Goal: Task Accomplishment & Management: Complete application form

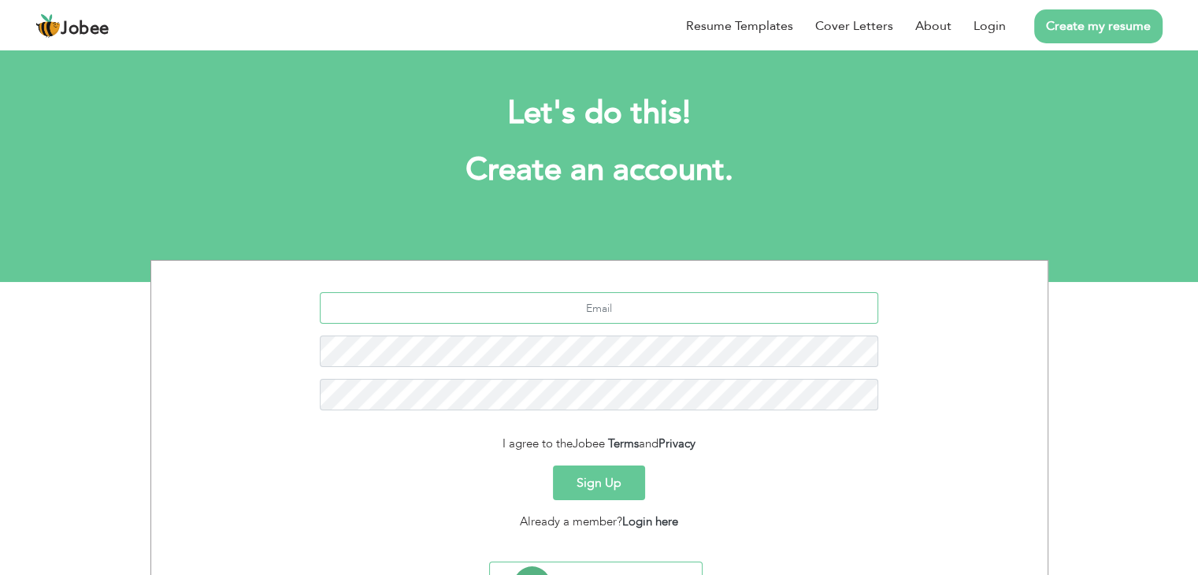
click at [547, 316] on input "text" at bounding box center [599, 308] width 558 height 32
type input "[EMAIL_ADDRESS][DOMAIN_NAME]"
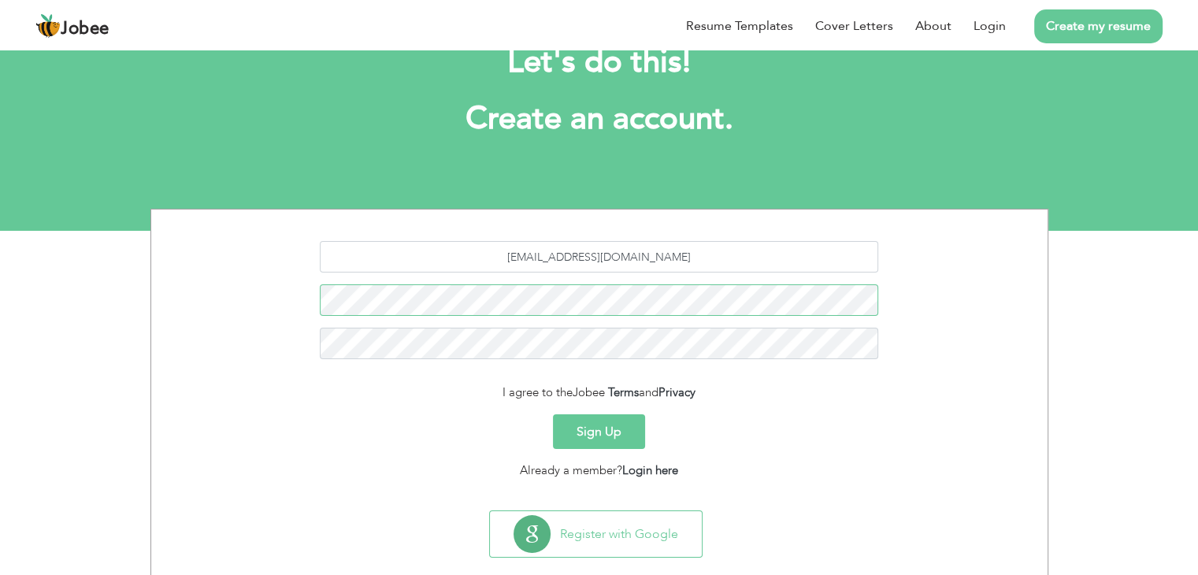
scroll to position [79, 0]
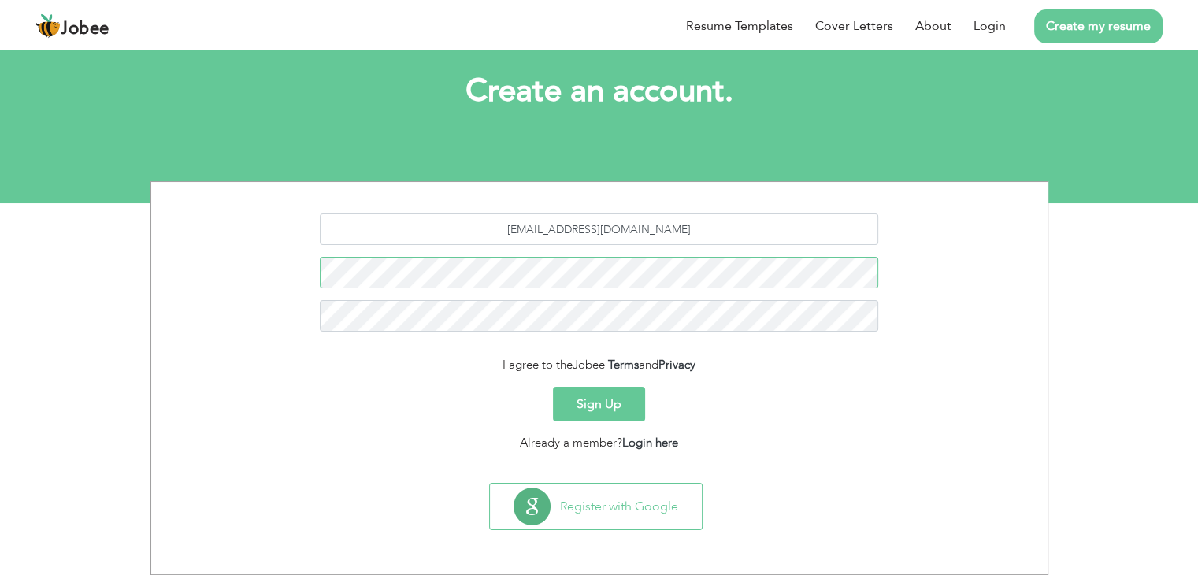
click at [553, 387] on button "Sign Up" at bounding box center [599, 404] width 92 height 35
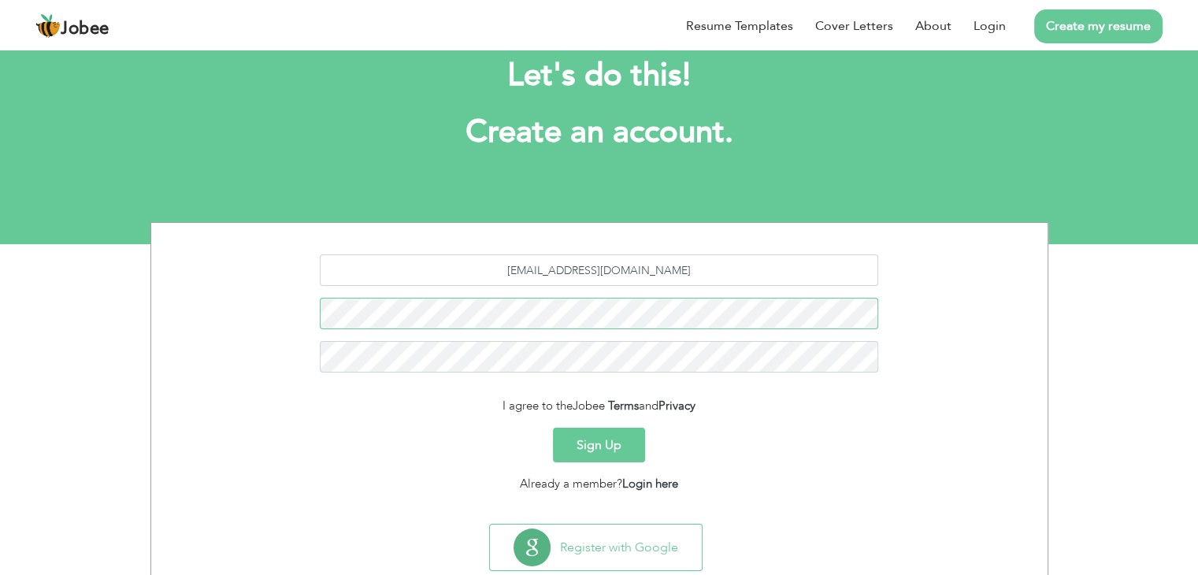
scroll to position [0, 0]
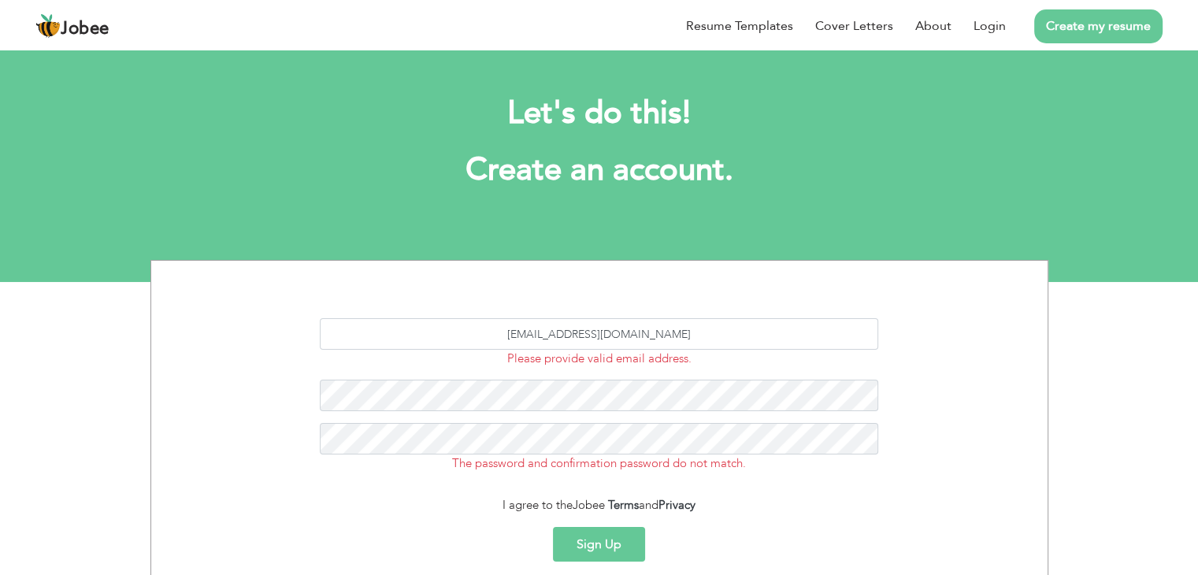
click at [603, 546] on button "Sign Up" at bounding box center [599, 544] width 92 height 35
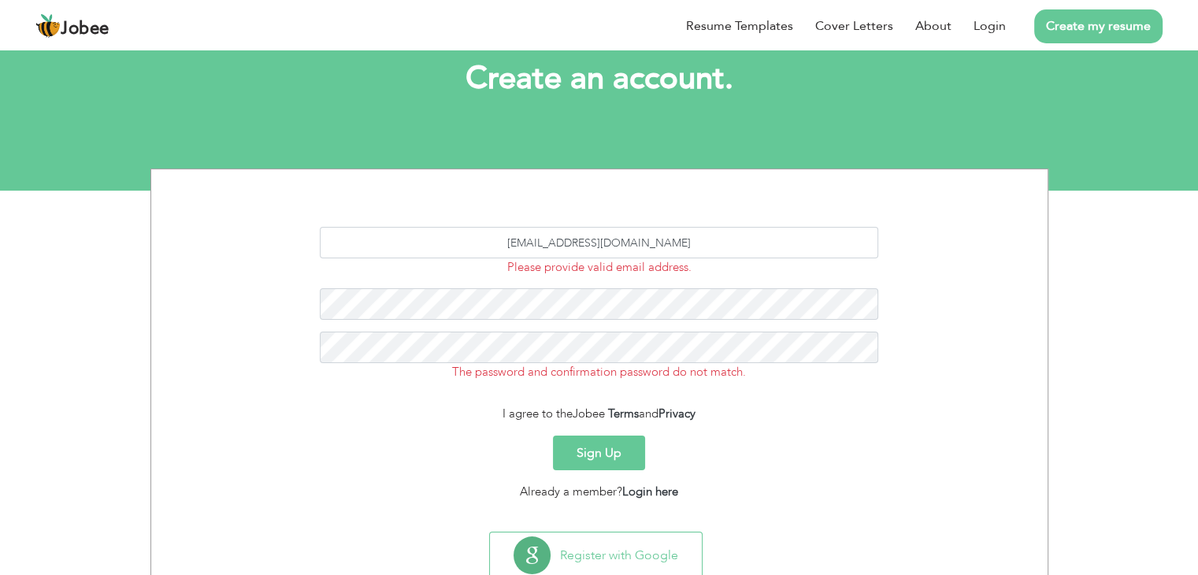
scroll to position [139, 0]
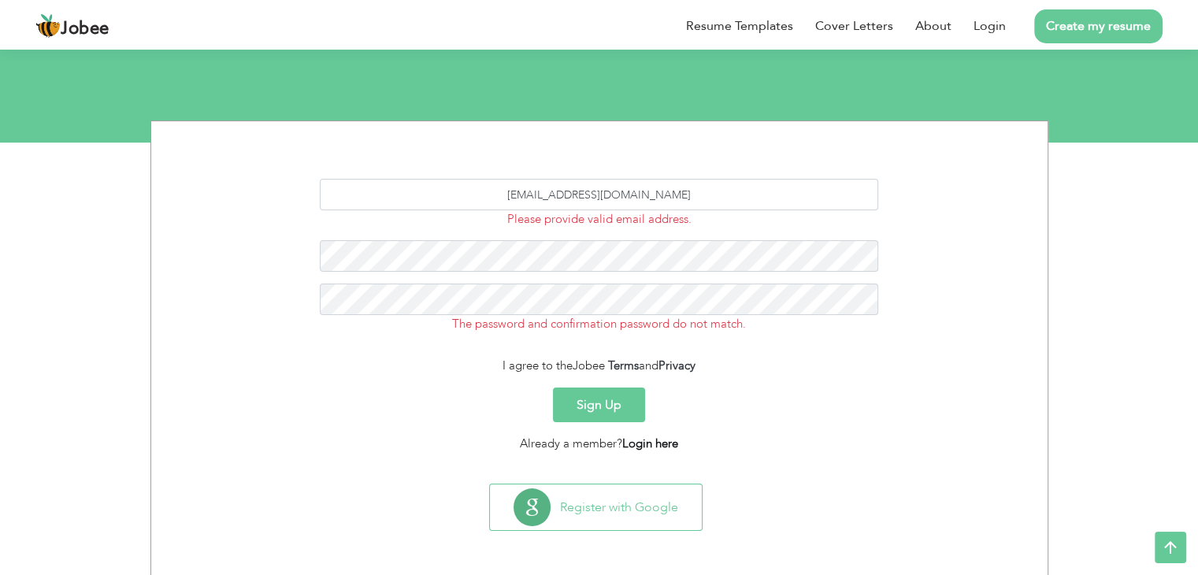
click at [649, 444] on link "Login here" at bounding box center [650, 444] width 56 height 16
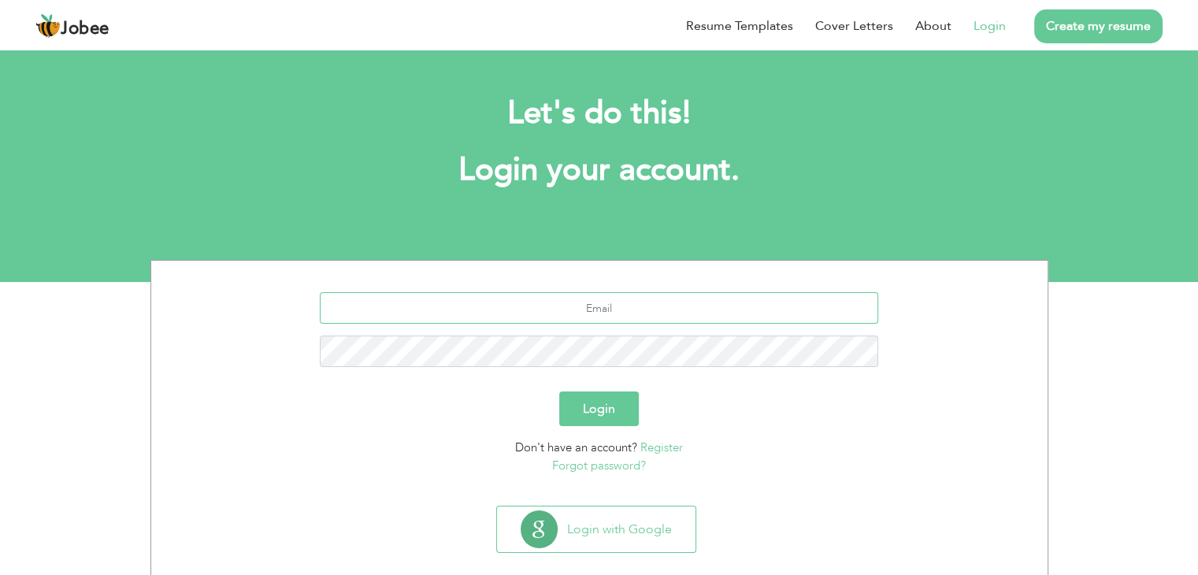
click at [595, 302] on input "text" at bounding box center [599, 308] width 558 height 32
type input "[EMAIL_ADDRESS][DOMAIN_NAME]"
click at [621, 410] on button "Login" at bounding box center [599, 408] width 80 height 35
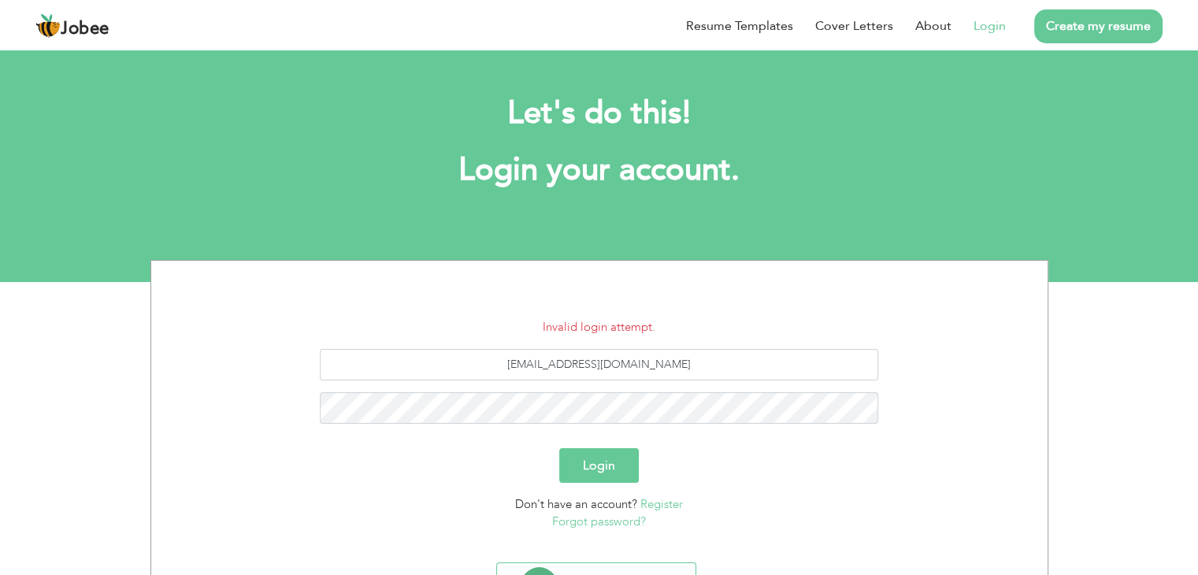
click at [631, 519] on link "Forgot password?" at bounding box center [599, 522] width 94 height 16
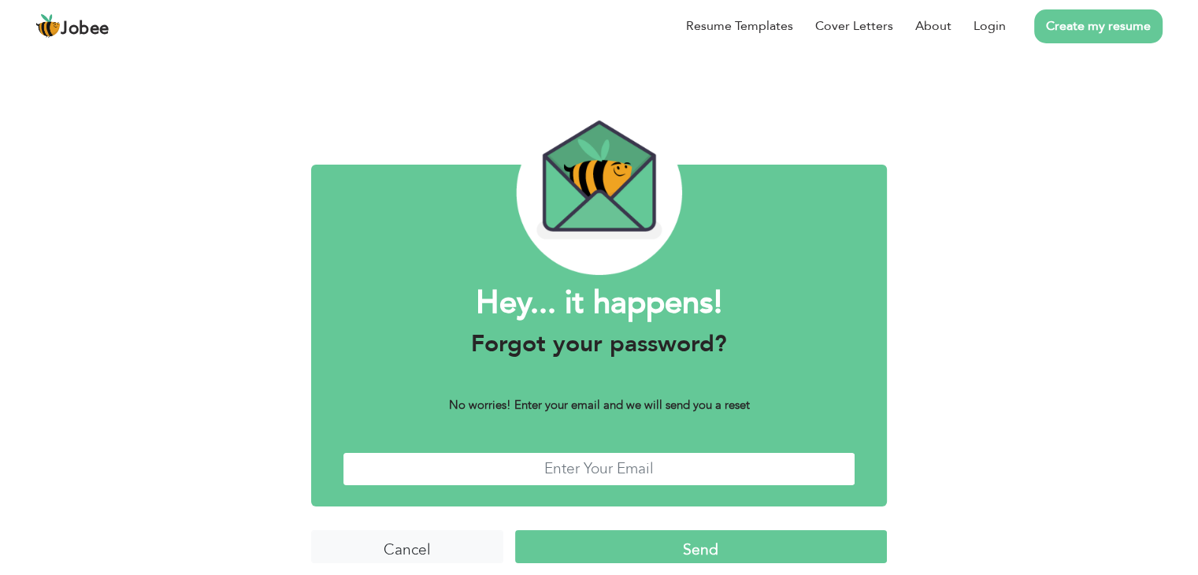
click at [616, 476] on input "text" at bounding box center [599, 469] width 513 height 34
type input "[EMAIL_ADDRESS][DOMAIN_NAME]"
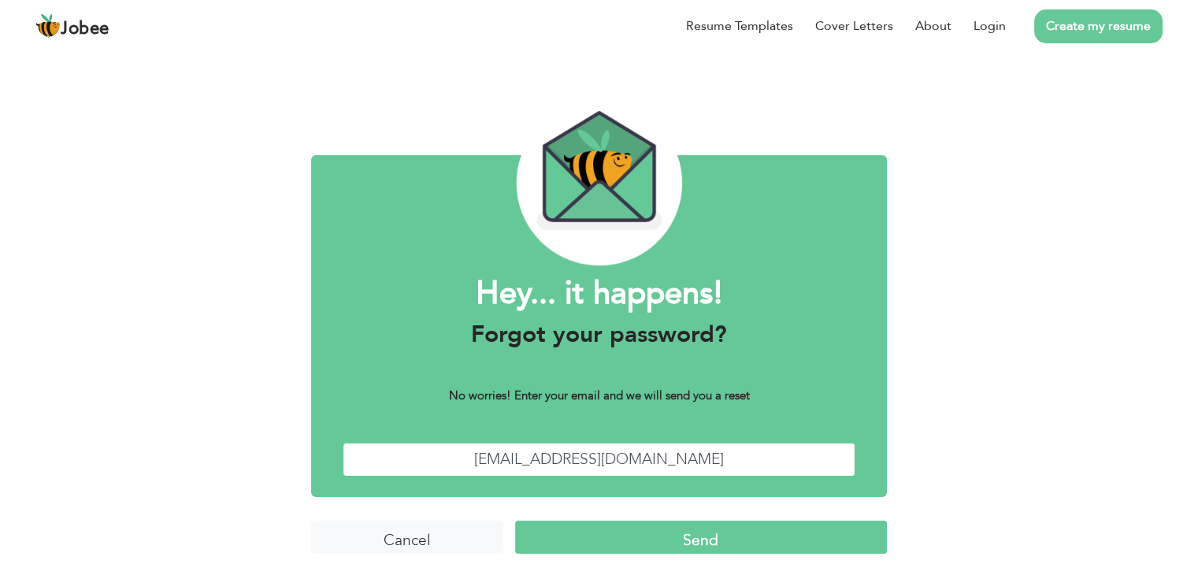
scroll to position [13, 0]
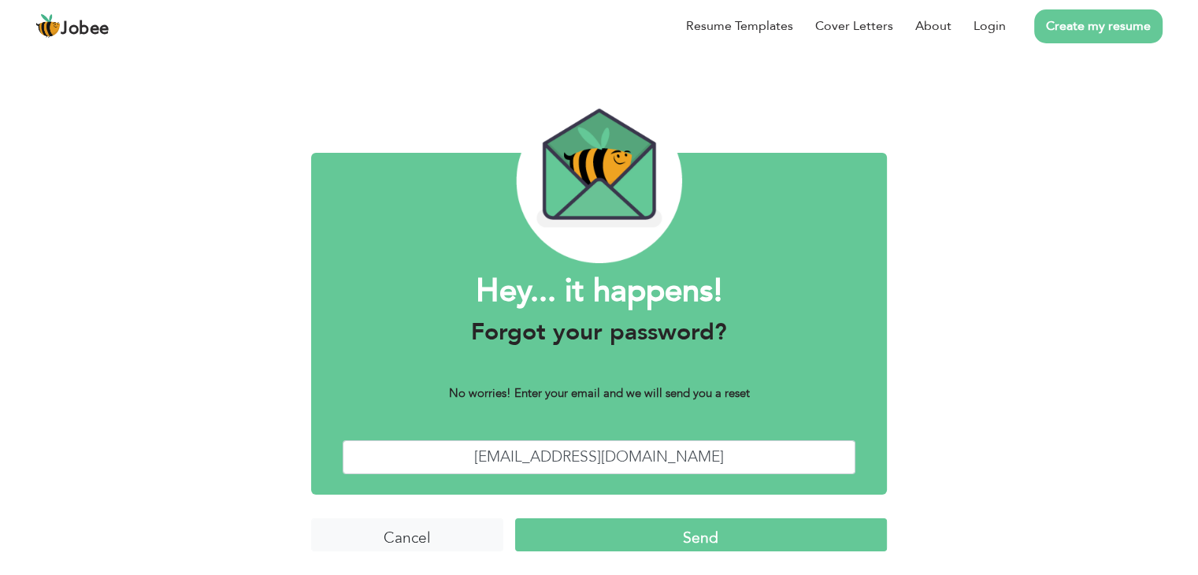
click at [625, 541] on input "Send" at bounding box center [701, 535] width 372 height 34
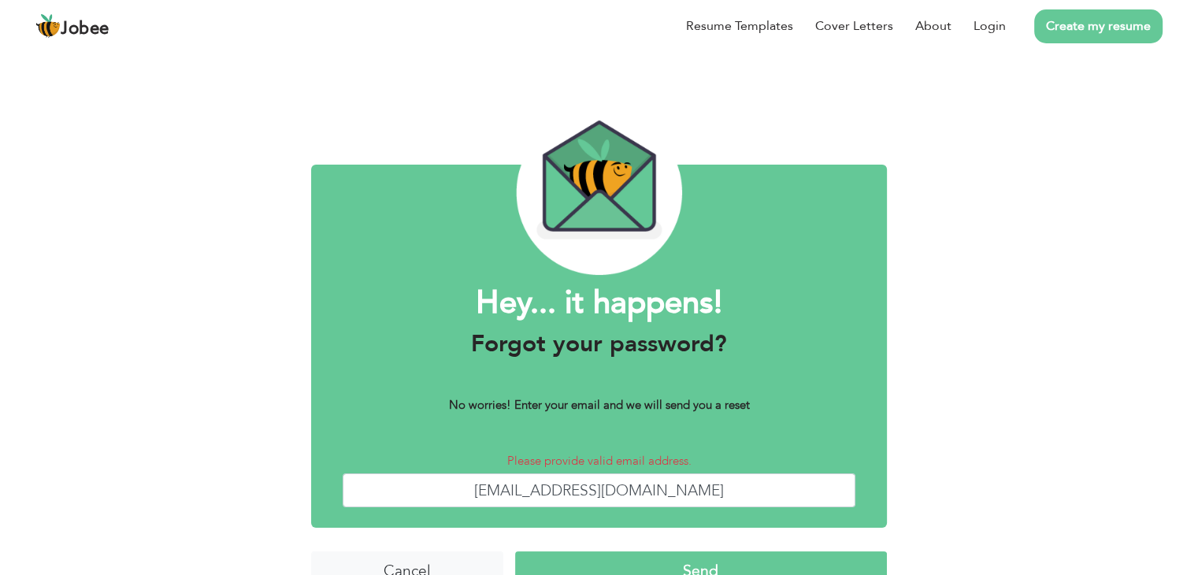
scroll to position [34, 0]
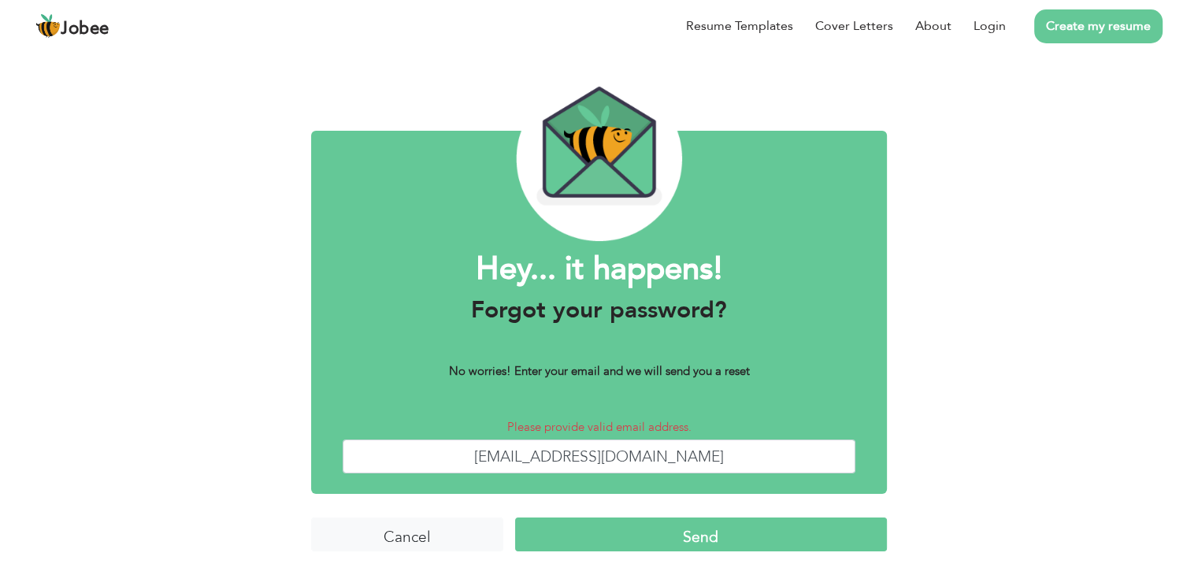
click at [608, 539] on input "Send" at bounding box center [701, 534] width 372 height 34
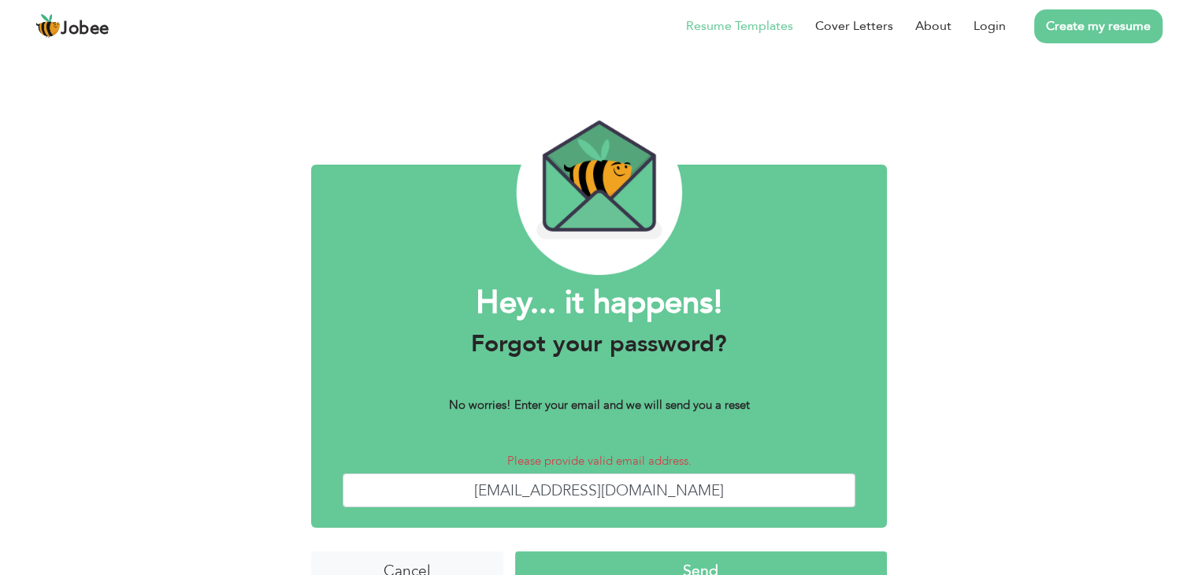
click at [775, 17] on link "Resume Templates" at bounding box center [739, 26] width 107 height 19
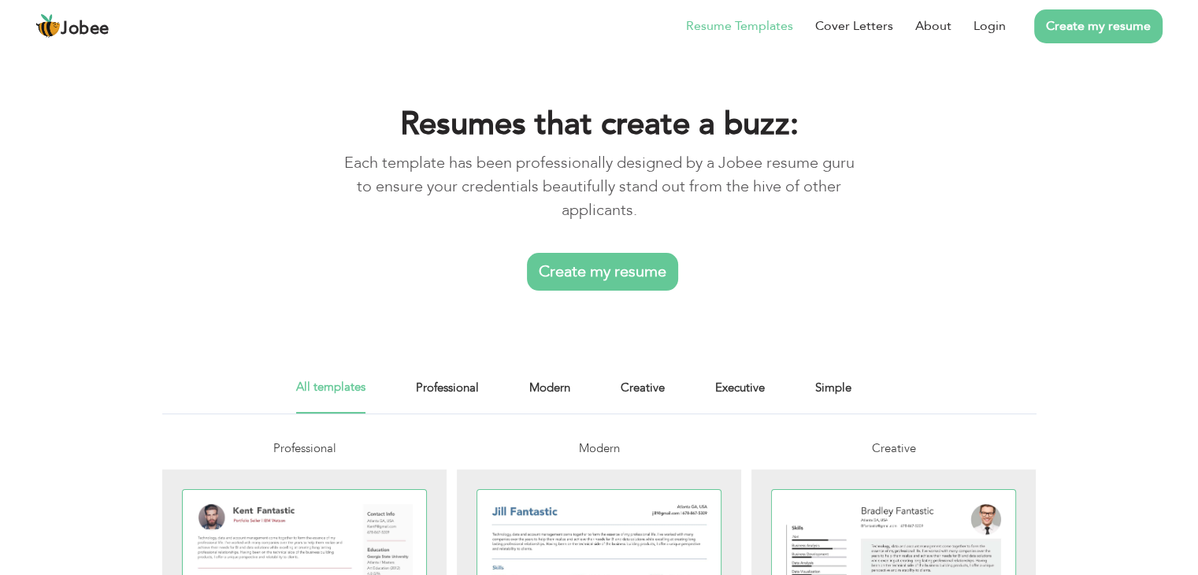
click at [590, 262] on link "Create my resume" at bounding box center [602, 272] width 151 height 38
click at [592, 278] on link "Create my resume" at bounding box center [602, 272] width 151 height 38
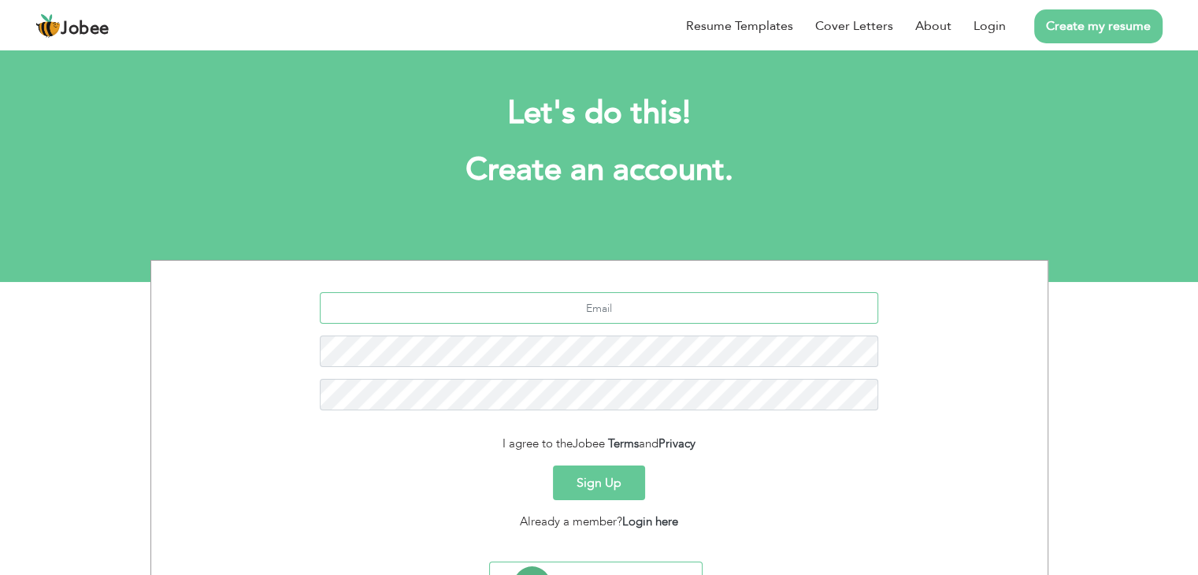
click at [606, 306] on input "text" at bounding box center [599, 308] width 558 height 32
type input "[EMAIL_ADDRESS][DOMAIN_NAME]"
click at [626, 490] on button "Sign Up" at bounding box center [599, 482] width 92 height 35
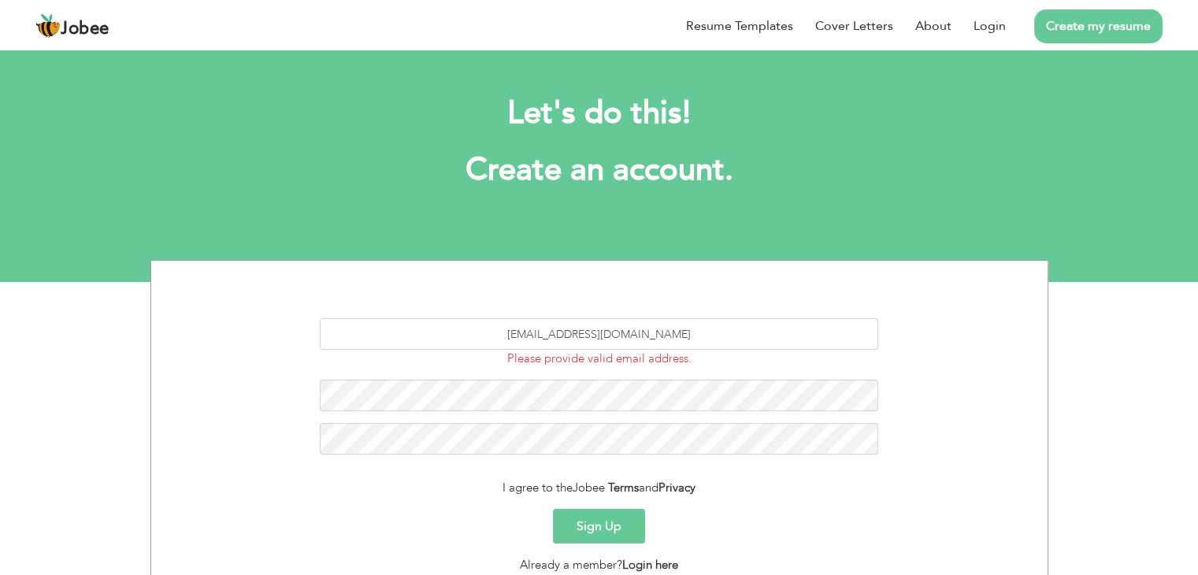
scroll to position [122, 0]
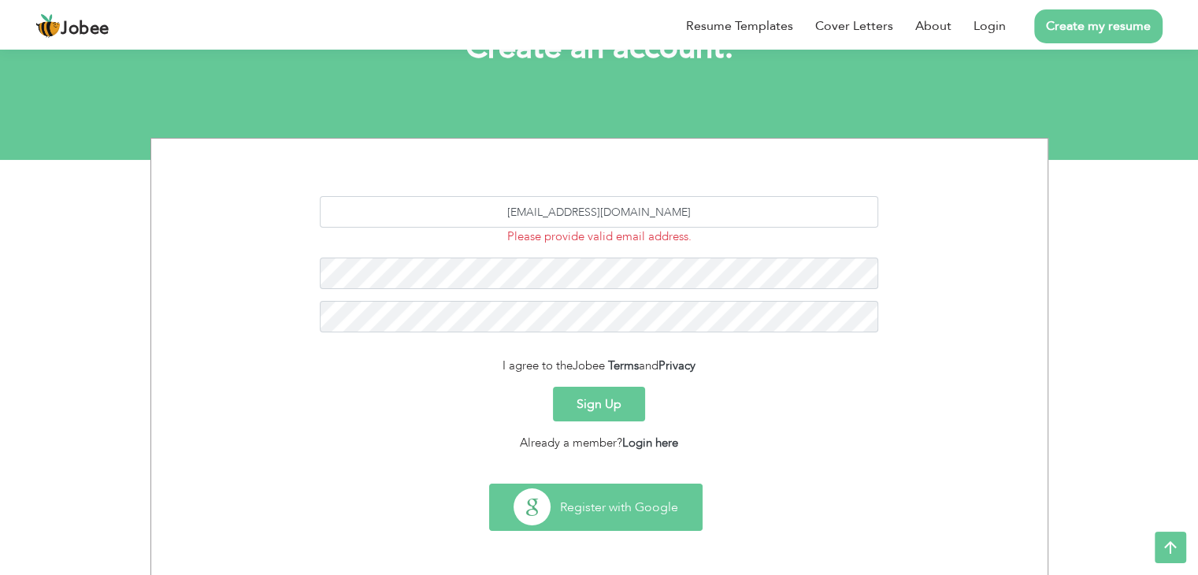
click at [617, 490] on button "Register with Google" at bounding box center [596, 507] width 212 height 46
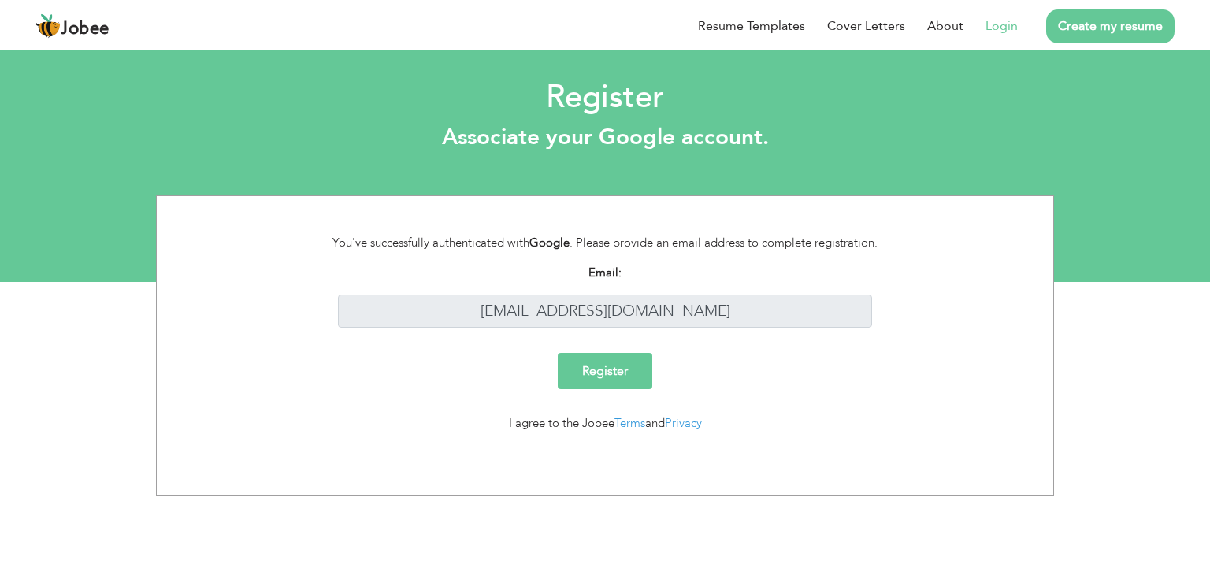
click at [612, 376] on input "Register" at bounding box center [605, 371] width 95 height 36
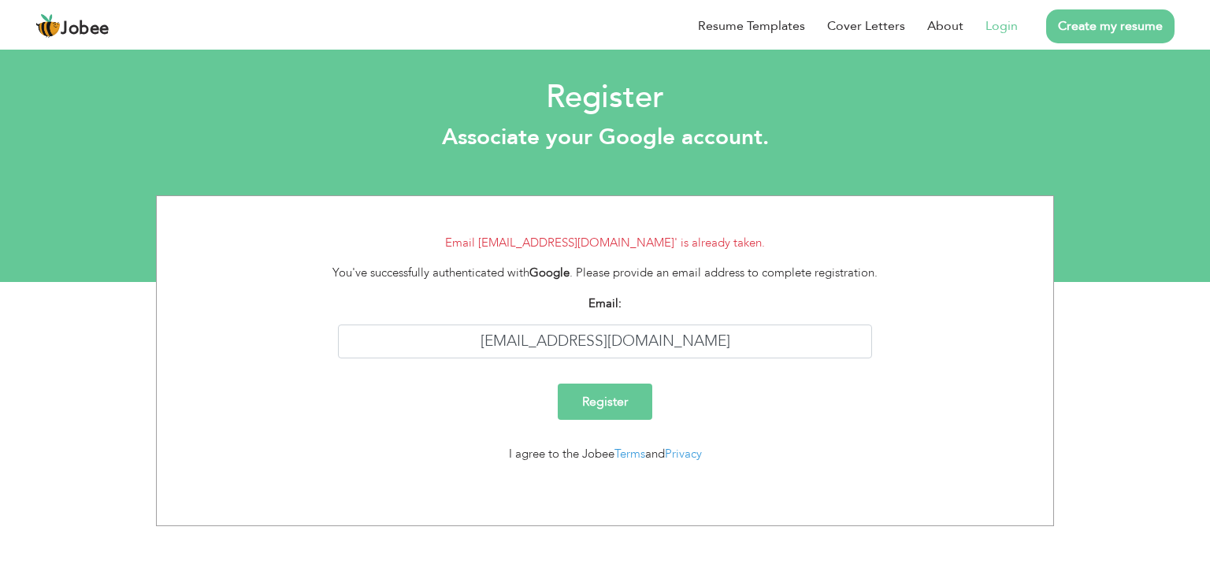
click at [611, 398] on input "Register" at bounding box center [605, 402] width 95 height 36
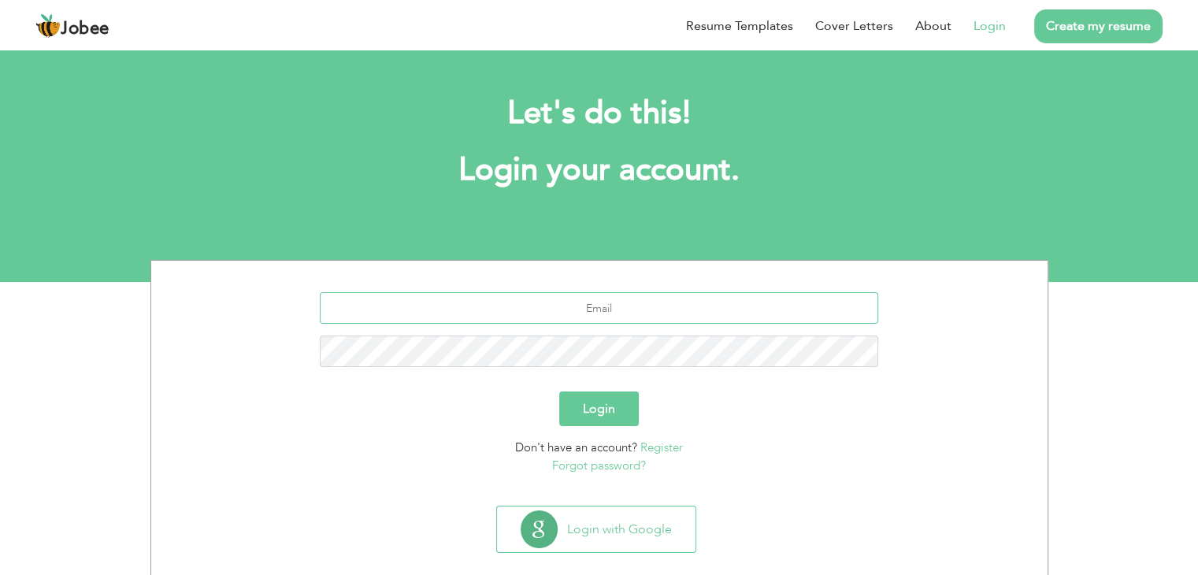
click at [662, 313] on input "text" at bounding box center [599, 308] width 558 height 32
type input "khansatariq000@gmail.com"
click at [583, 466] on link "Forgot password?" at bounding box center [599, 466] width 94 height 16
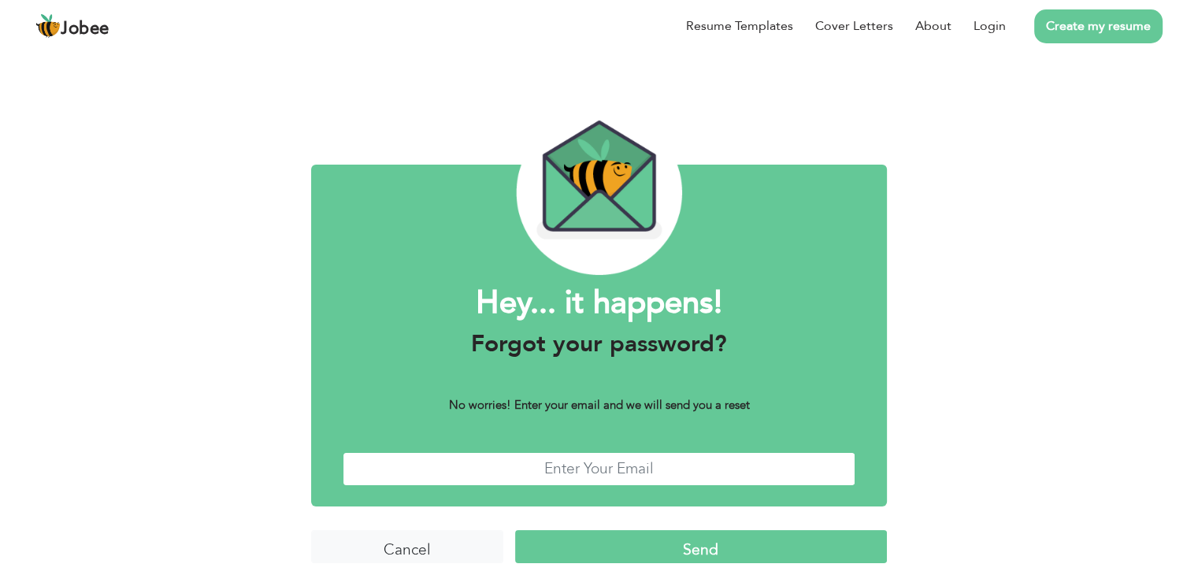
click at [581, 463] on input "text" at bounding box center [599, 469] width 513 height 34
type input "[EMAIL_ADDRESS][DOMAIN_NAME]"
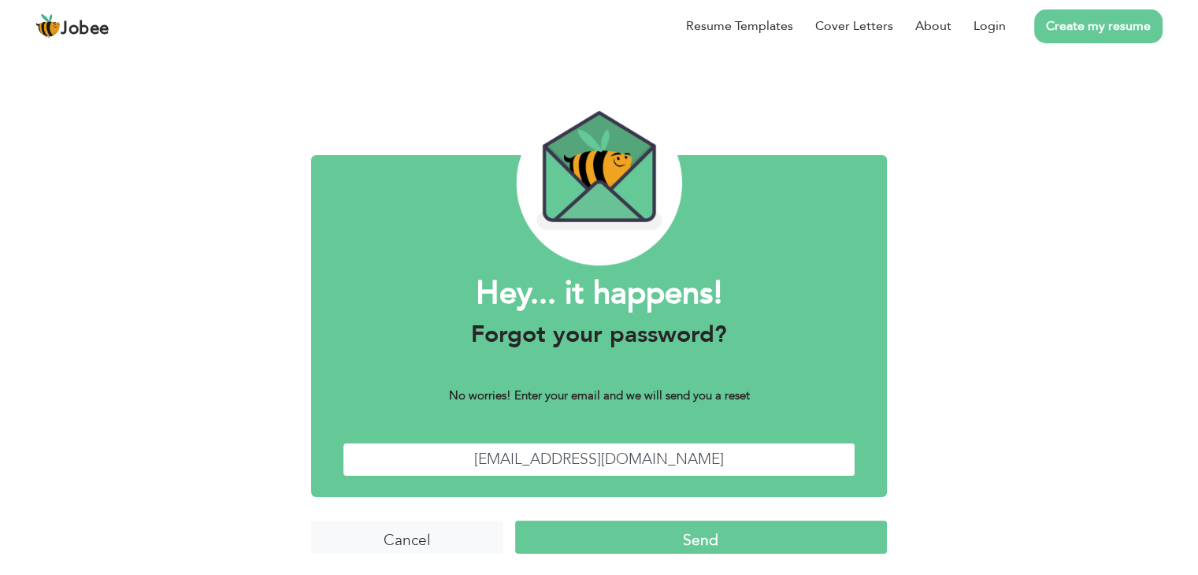
scroll to position [13, 0]
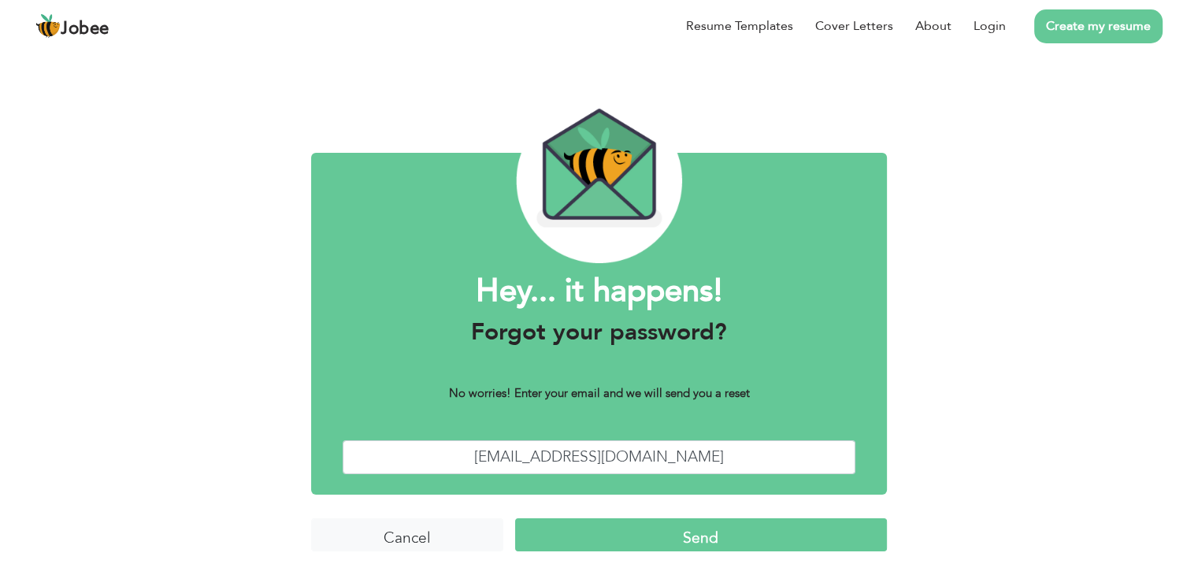
click at [624, 528] on input "Send" at bounding box center [701, 535] width 372 height 34
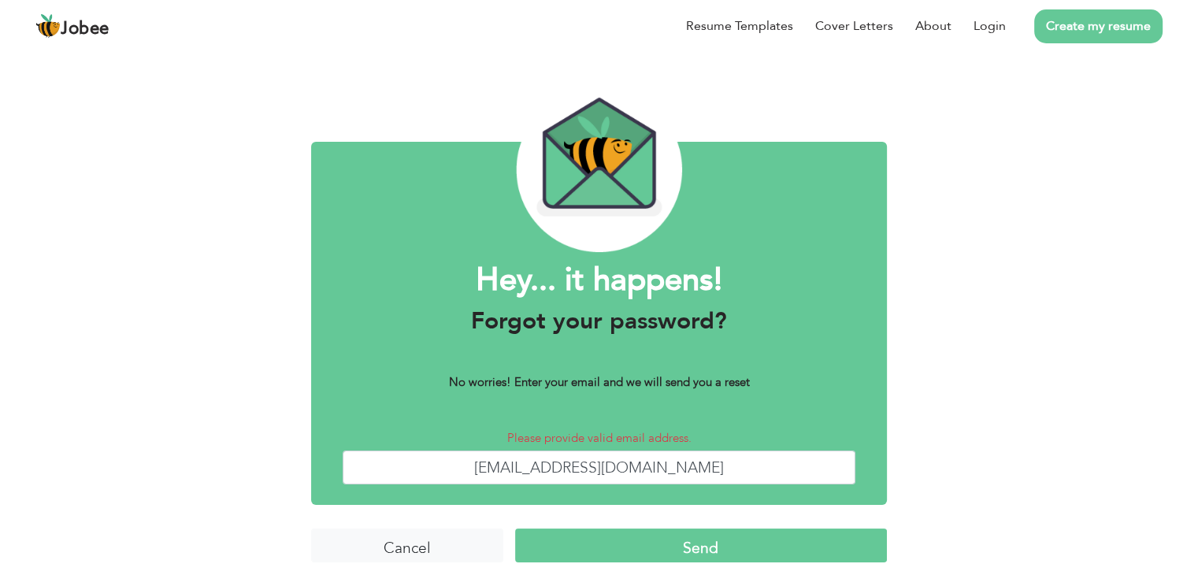
scroll to position [34, 0]
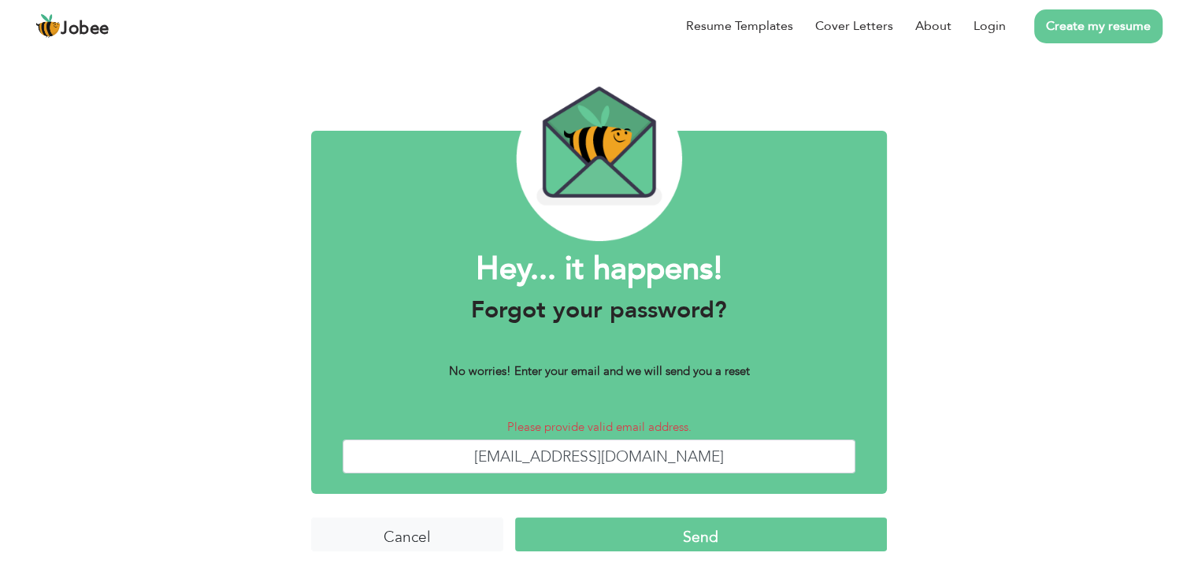
click at [604, 427] on span "Please provide valid email address." at bounding box center [599, 427] width 184 height 16
click at [676, 418] on div "Please provide valid email address." at bounding box center [599, 427] width 513 height 18
click at [718, 530] on input "Send" at bounding box center [701, 534] width 372 height 34
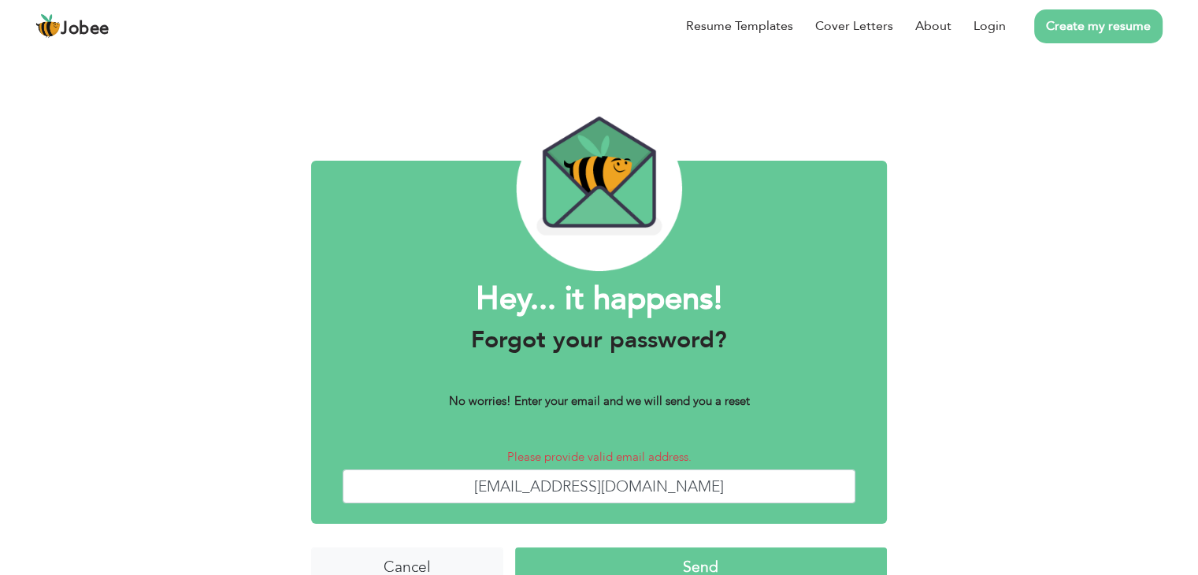
scroll to position [34, 0]
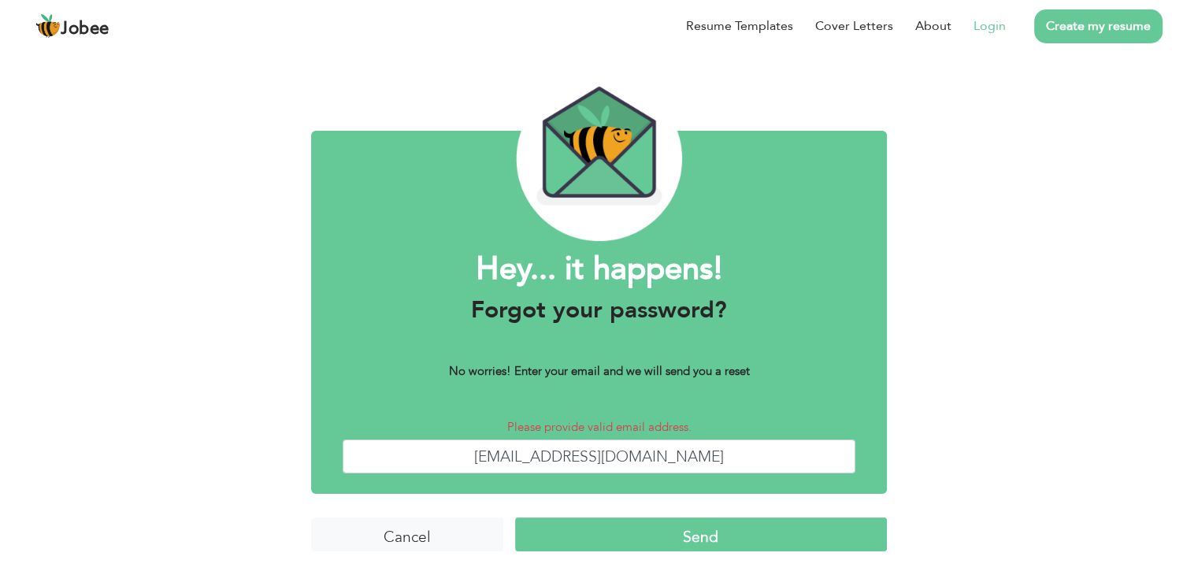
drag, startPoint x: 9, startPoint y: 413, endPoint x: 1006, endPoint y: 27, distance: 1068.7
click at [1006, 27] on link "Login" at bounding box center [989, 26] width 32 height 19
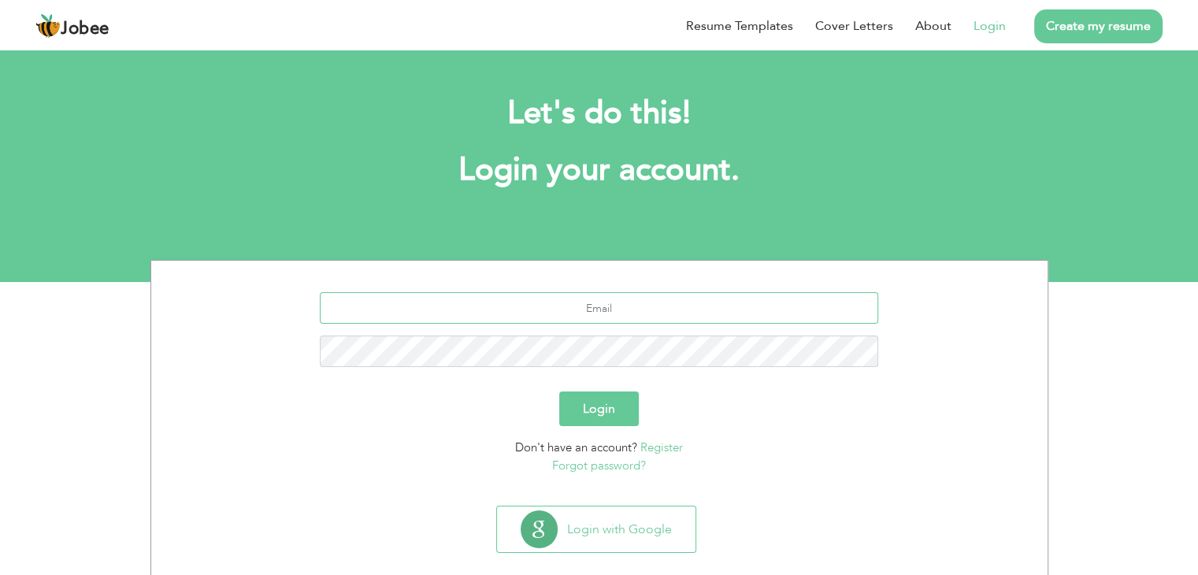
click at [509, 306] on input "text" at bounding box center [599, 308] width 558 height 32
type input "[EMAIL_ADDRESS][DOMAIN_NAME]"
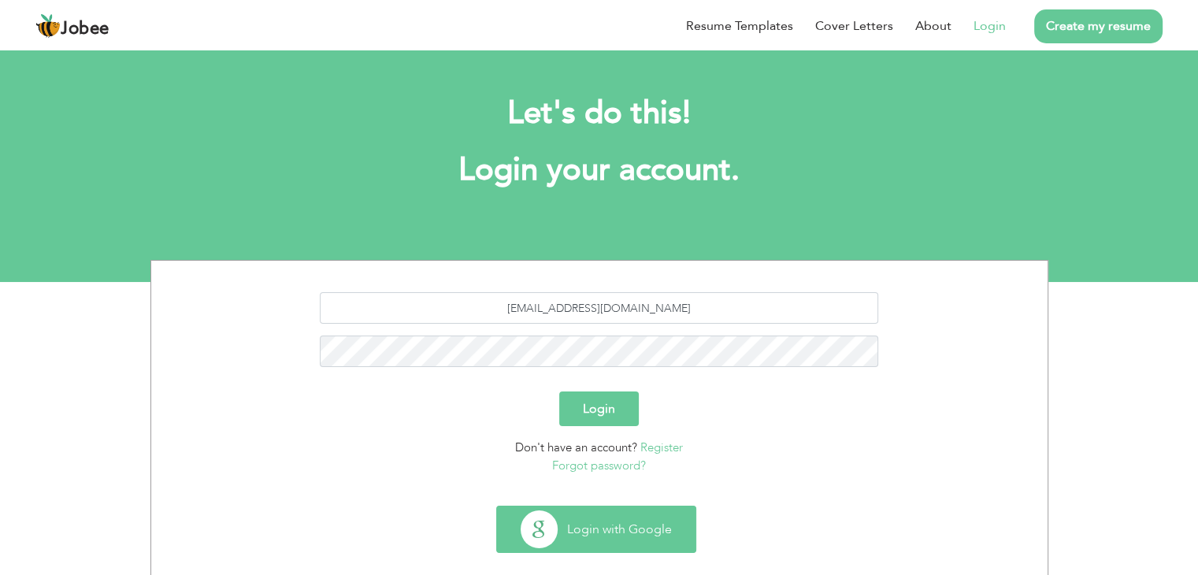
click at [581, 538] on button "Login with Google" at bounding box center [596, 529] width 198 height 46
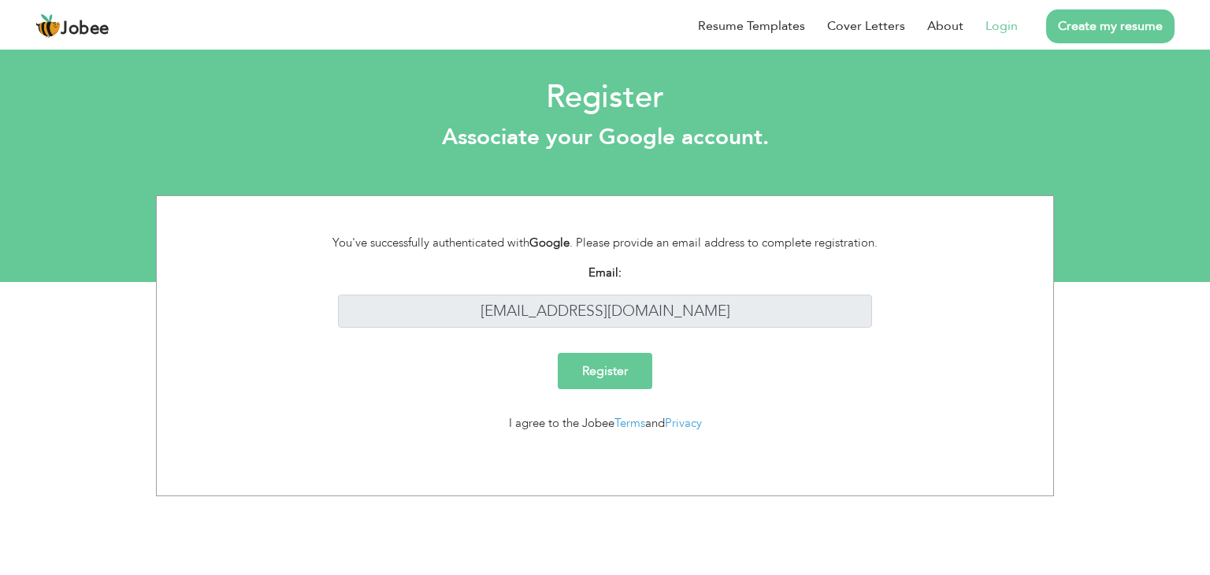
click at [621, 376] on input "Register" at bounding box center [605, 371] width 95 height 36
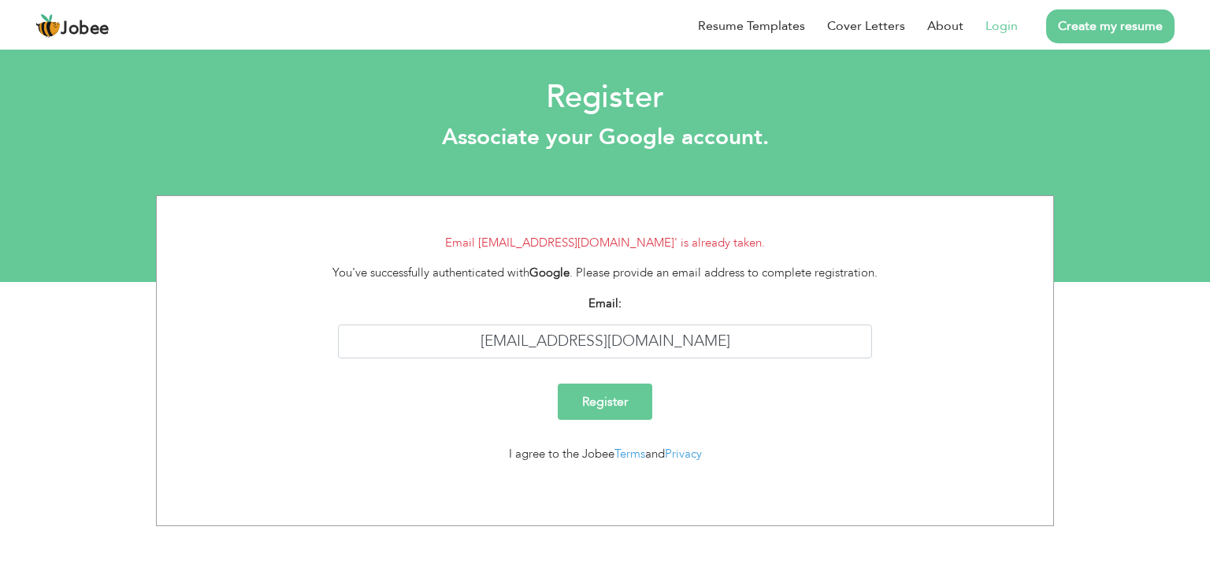
drag, startPoint x: 119, startPoint y: 347, endPoint x: 632, endPoint y: 235, distance: 525.5
click at [632, 235] on li "Email 'khansatariq000@gmail.com' is already taken." at bounding box center [605, 243] width 873 height 18
click at [636, 239] on li "Email 'khansatariq000@gmail.com' is already taken." at bounding box center [605, 243] width 873 height 18
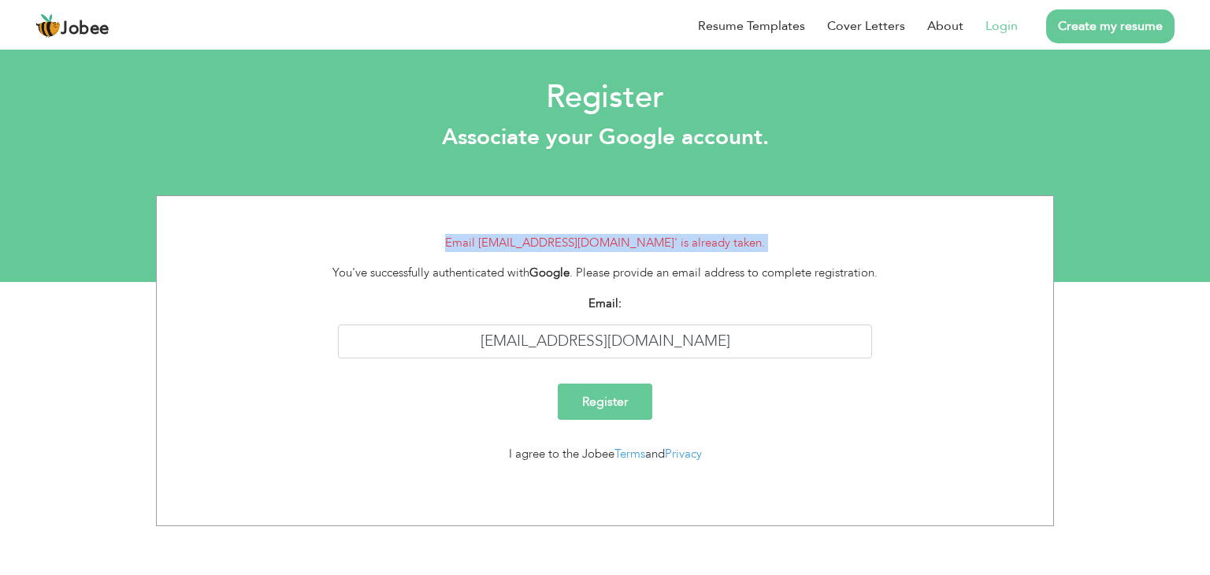
click at [636, 239] on li "Email 'khansatariq000@gmail.com' is already taken." at bounding box center [605, 243] width 873 height 18
click at [636, 239] on li "Email [EMAIL_ADDRESS][DOMAIN_NAME]' is already taken." at bounding box center [605, 243] width 873 height 18
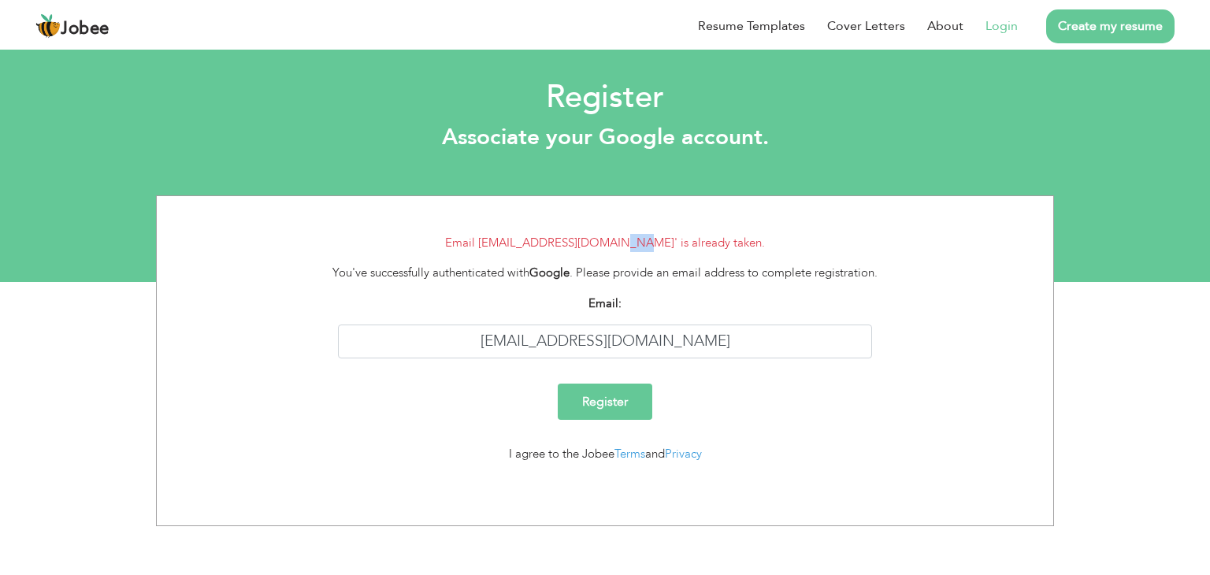
click at [636, 239] on li "Email 'khansatariq000@gmail.com' is already taken." at bounding box center [605, 243] width 873 height 18
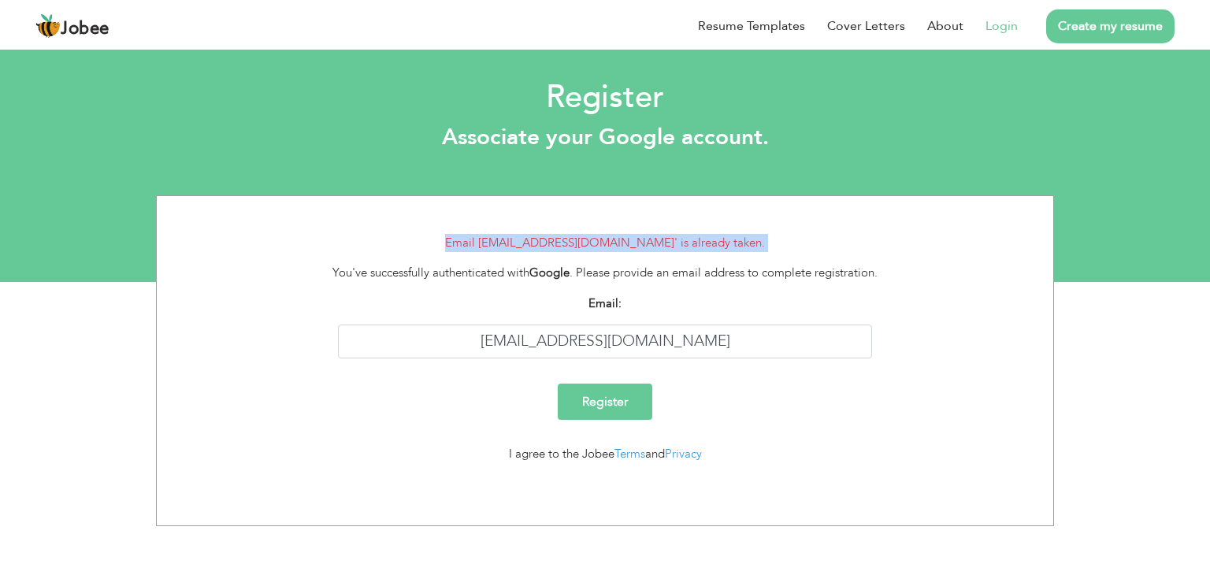
click at [636, 239] on li "Email 'khansatariq000@gmail.com' is already taken." at bounding box center [605, 243] width 873 height 18
click at [727, 23] on link "Resume Templates" at bounding box center [751, 26] width 107 height 19
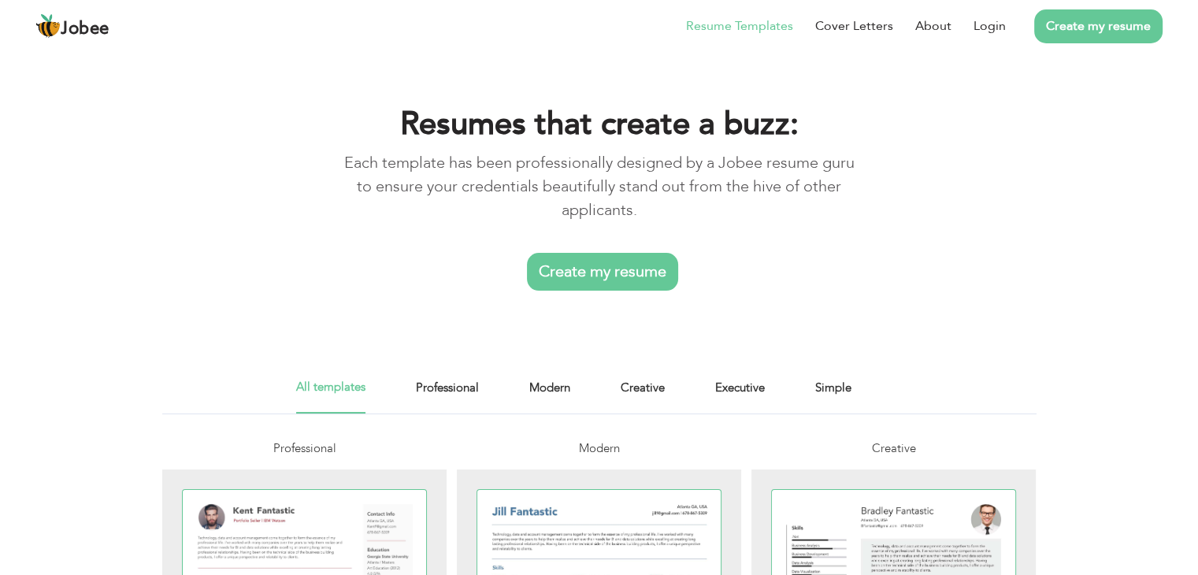
click at [620, 273] on link "Create my resume" at bounding box center [602, 272] width 151 height 38
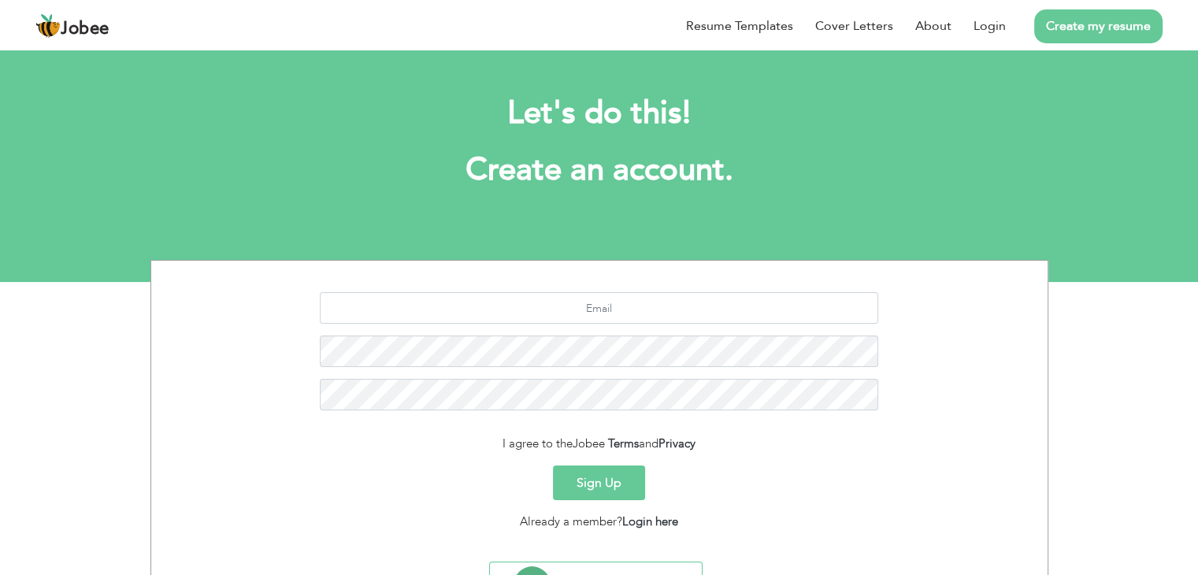
scroll to position [79, 0]
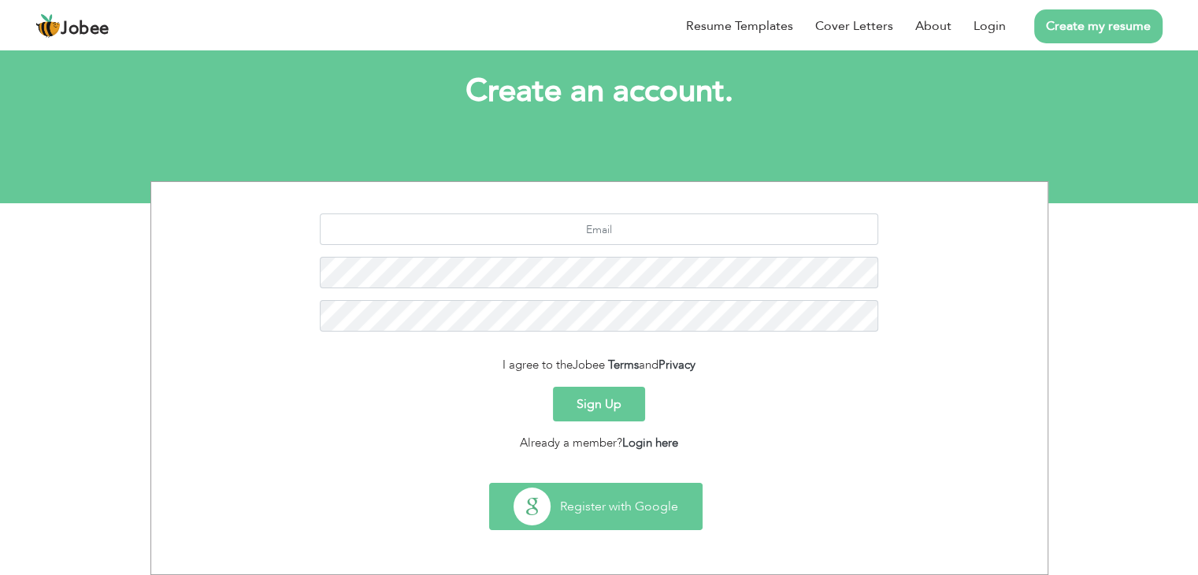
click at [606, 510] on button "Register with Google" at bounding box center [596, 507] width 212 height 46
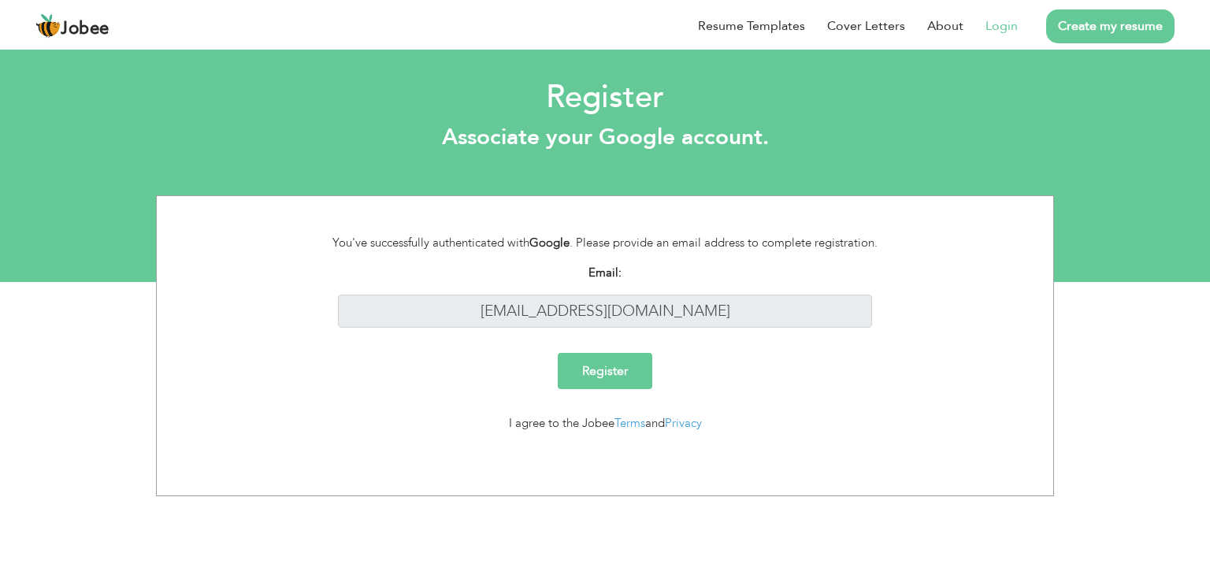
click at [637, 369] on input "Register" at bounding box center [605, 371] width 95 height 36
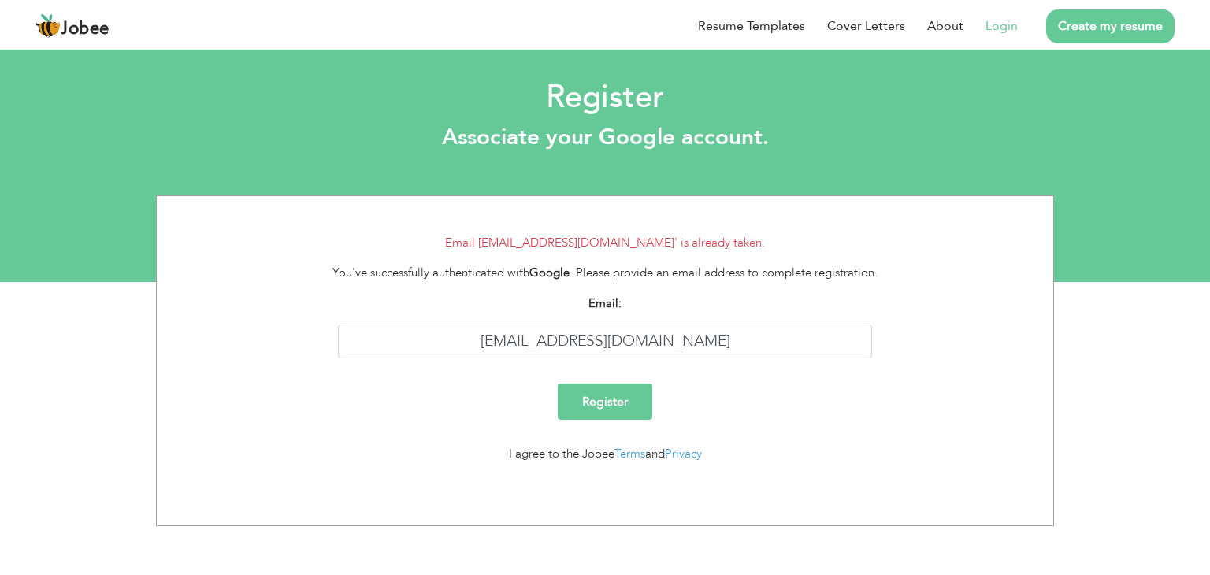
click at [626, 410] on input "Register" at bounding box center [605, 402] width 95 height 36
click at [621, 391] on input "Register" at bounding box center [605, 402] width 95 height 36
click at [1071, 26] on link "Create my resume" at bounding box center [1110, 26] width 128 height 34
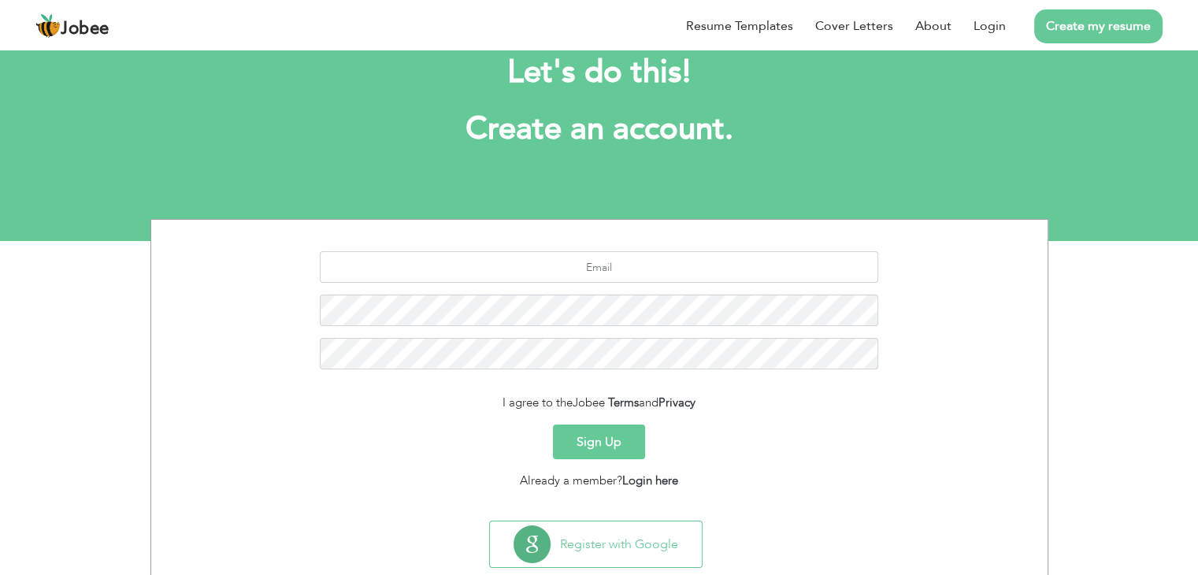
scroll to position [79, 0]
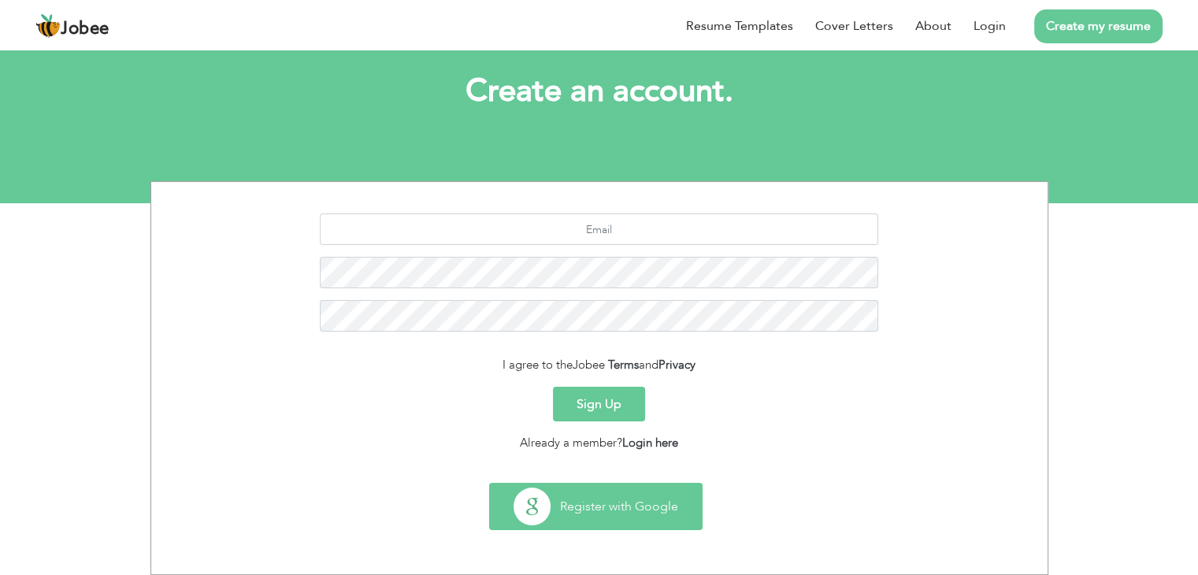
click at [600, 517] on button "Register with Google" at bounding box center [596, 507] width 212 height 46
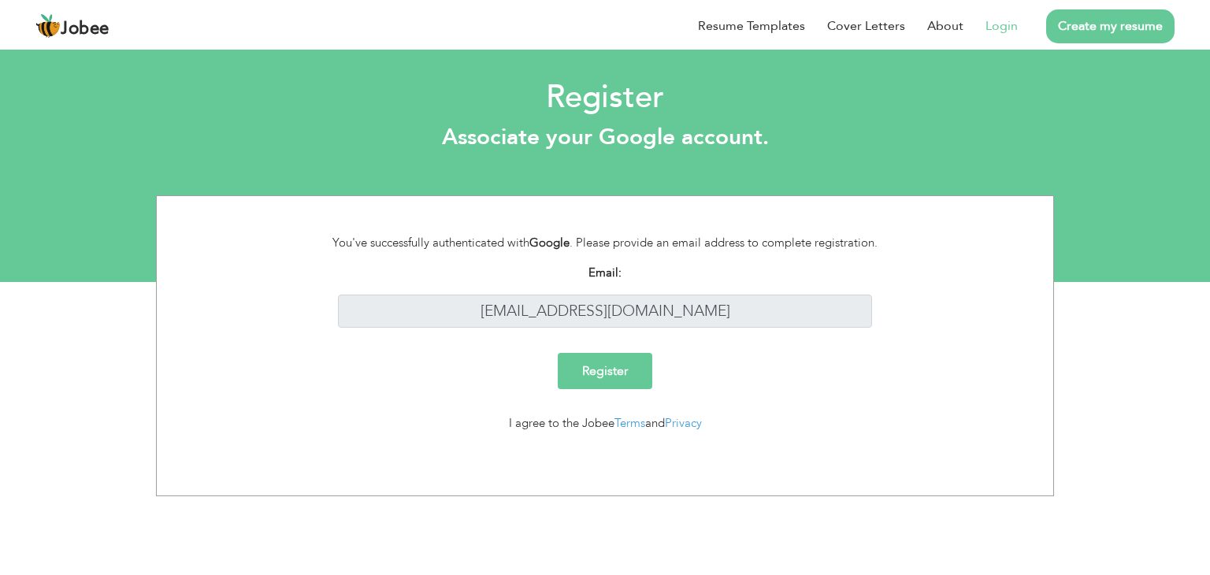
click at [599, 369] on input "Register" at bounding box center [605, 371] width 95 height 36
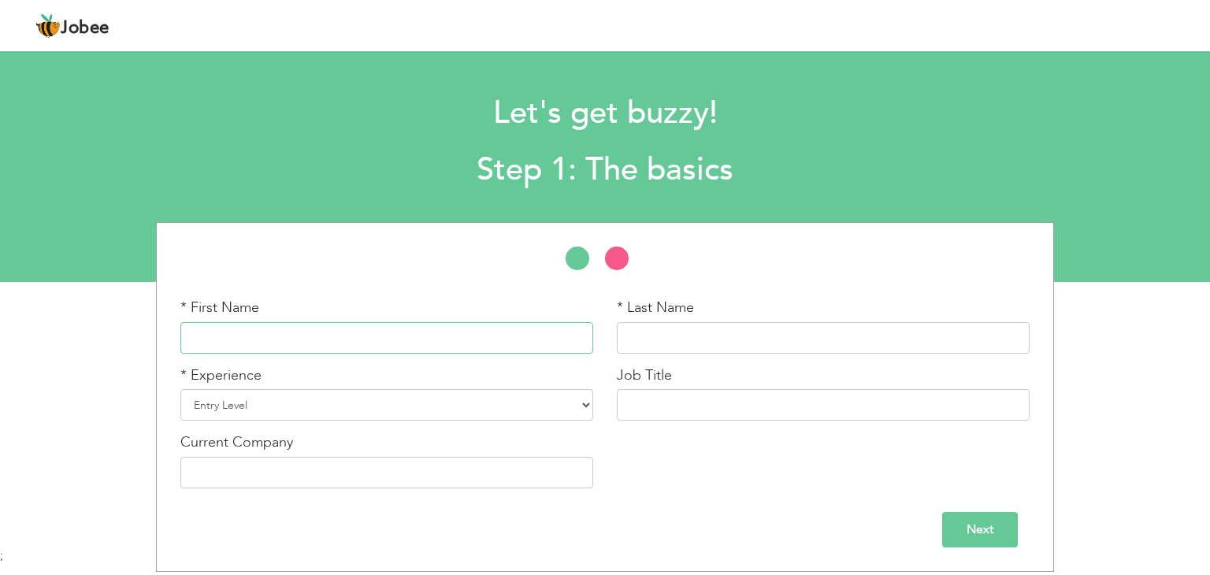
click at [355, 335] on input "text" at bounding box center [386, 338] width 413 height 32
click at [350, 343] on input "text" at bounding box center [386, 338] width 413 height 32
click at [451, 335] on input "text" at bounding box center [386, 338] width 413 height 32
type input "kh"
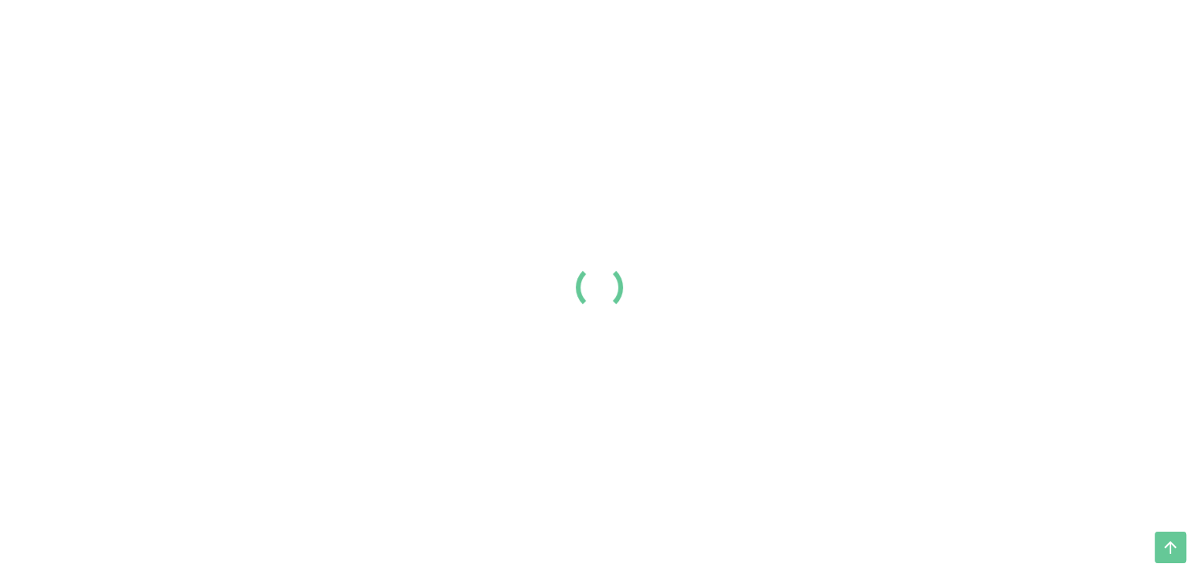
scroll to position [525, 0]
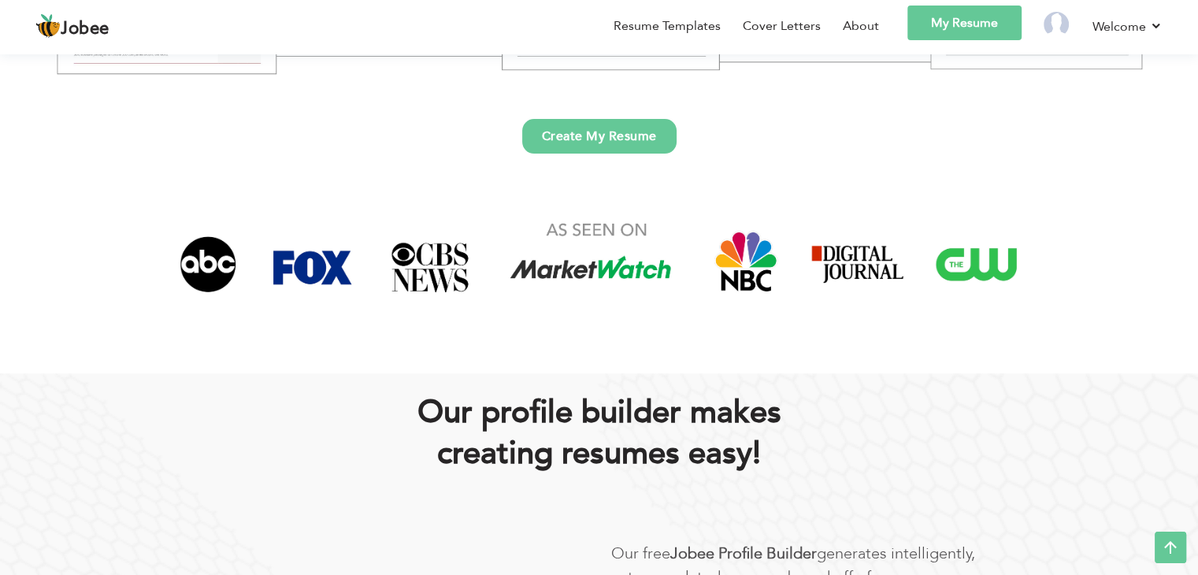
click at [517, 343] on div at bounding box center [599, 282] width 874 height 144
click at [595, 120] on link "Create My Resume" at bounding box center [599, 136] width 154 height 35
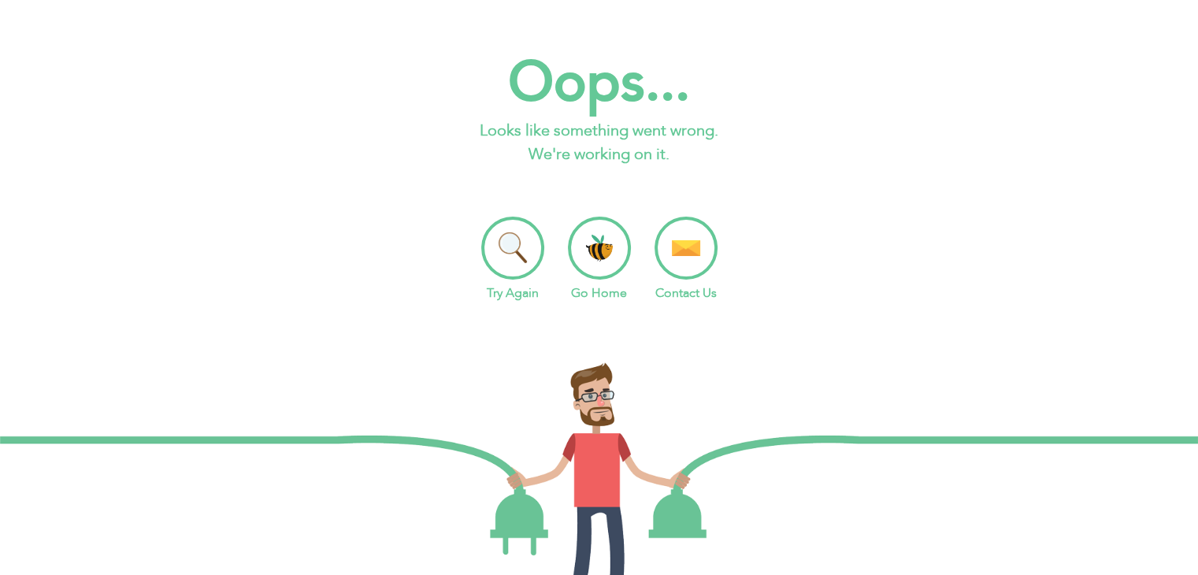
click at [515, 269] on li "Try Again" at bounding box center [512, 260] width 63 height 86
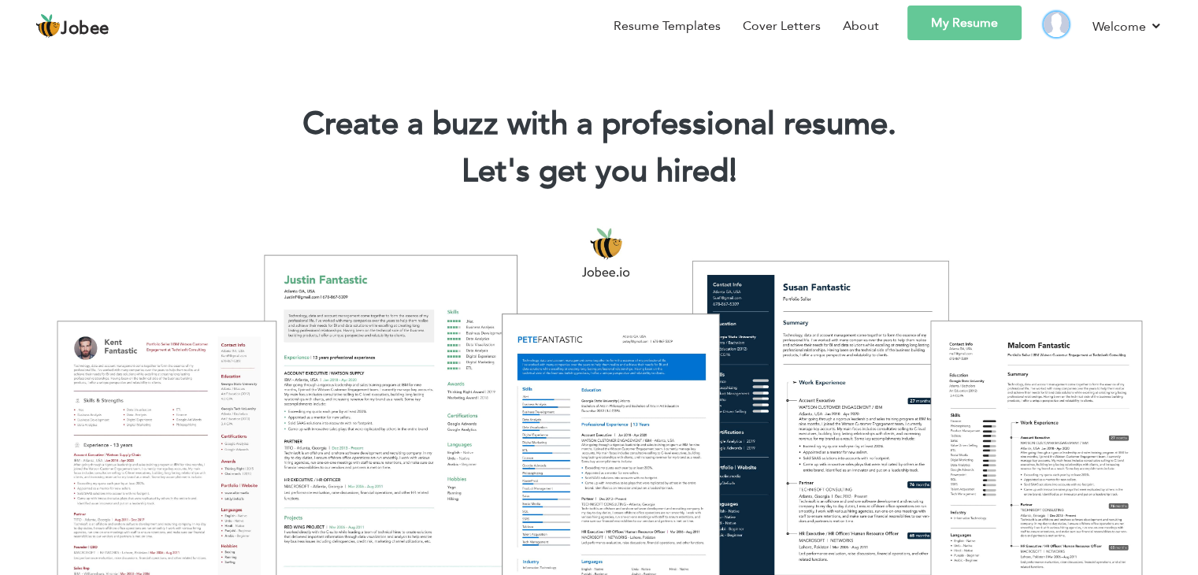
click at [1048, 23] on img at bounding box center [1056, 24] width 25 height 25
click at [955, 20] on link "My Resume" at bounding box center [964, 23] width 114 height 35
click at [1044, 111] on link "Log off" at bounding box center [1092, 111] width 142 height 35
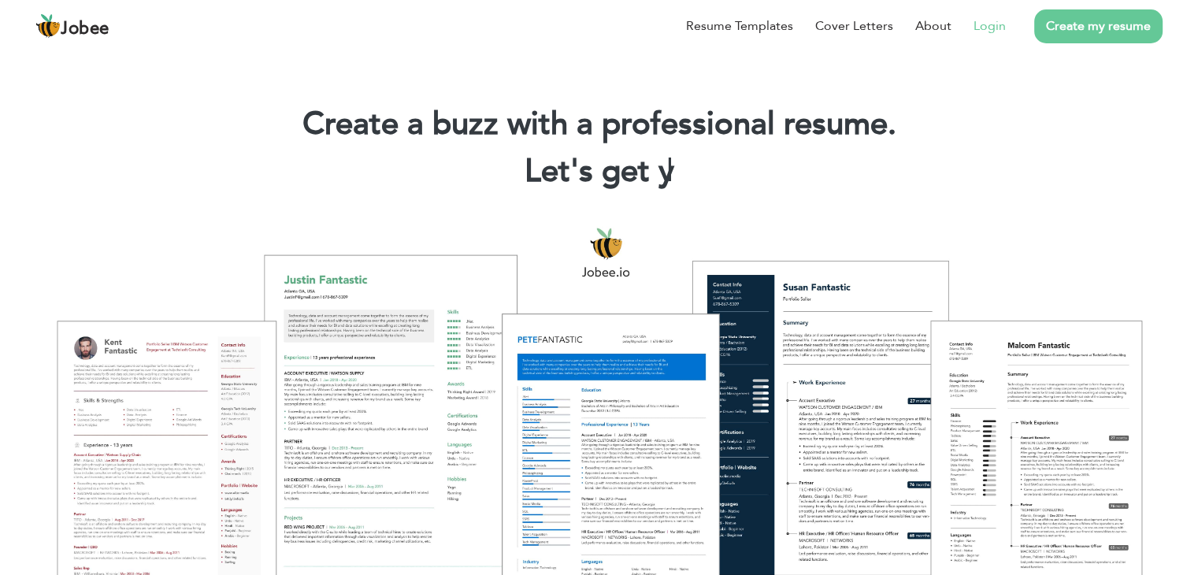
click at [992, 20] on link "Login" at bounding box center [989, 26] width 32 height 19
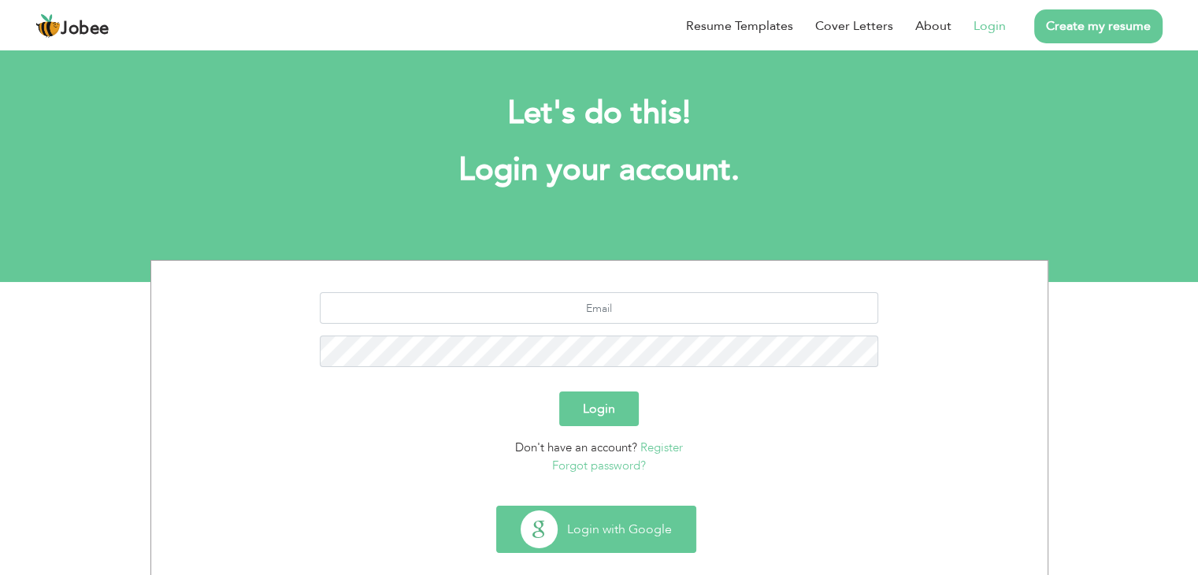
click at [608, 543] on button "Login with Google" at bounding box center [596, 529] width 198 height 46
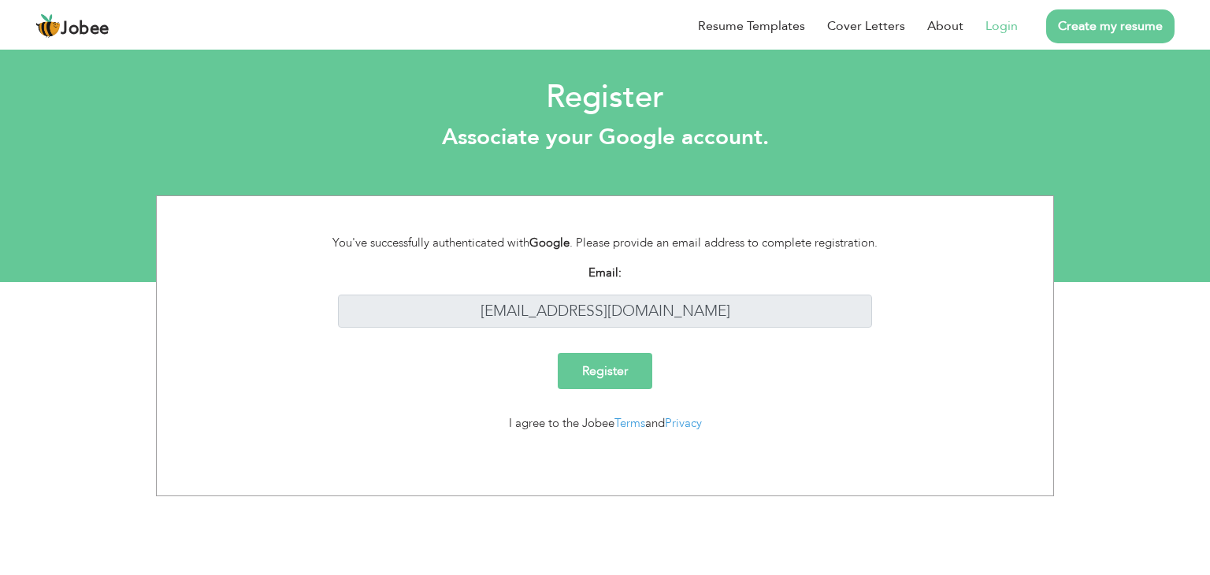
click at [593, 373] on input "Register" at bounding box center [605, 371] width 95 height 36
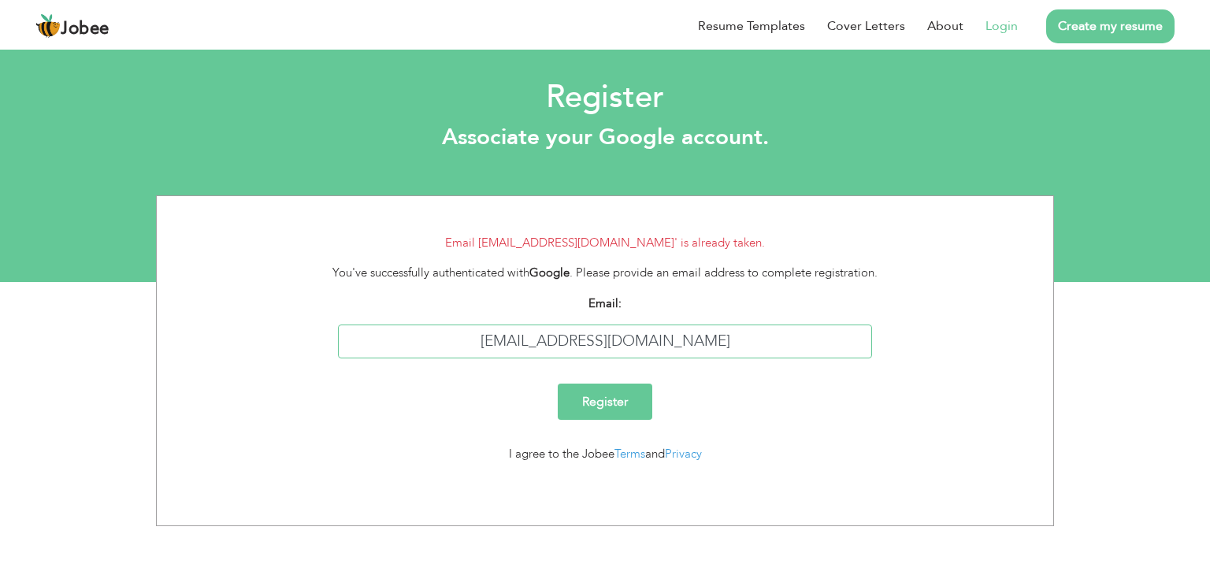
drag, startPoint x: 703, startPoint y: 342, endPoint x: 460, endPoint y: 371, distance: 245.1
click at [460, 371] on form "Email 'khansatariq000@gmail.com' is already taken. You've successfully authenti…" at bounding box center [605, 355] width 873 height 242
click at [592, 408] on input "Register" at bounding box center [605, 402] width 95 height 36
drag, startPoint x: 705, startPoint y: 336, endPoint x: 451, endPoint y: 347, distance: 253.9
click at [451, 347] on input "[EMAIL_ADDRESS][DOMAIN_NAME]" at bounding box center [605, 341] width 535 height 34
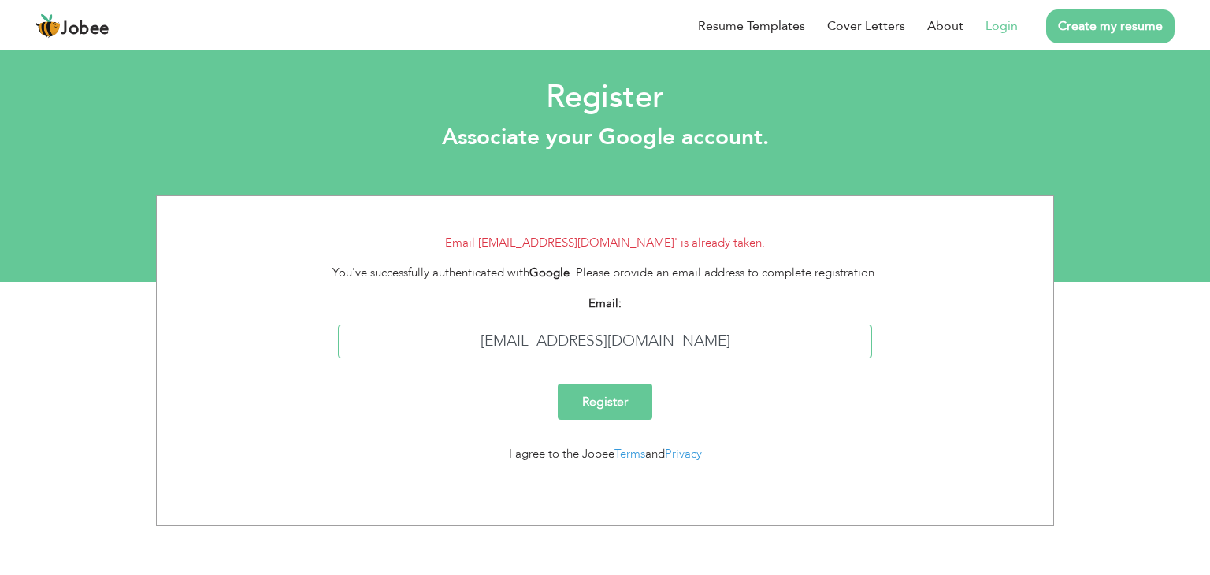
type input "[EMAIL_ADDRESS][DOMAIN_NAME]"
click at [580, 411] on input "Register" at bounding box center [605, 402] width 95 height 36
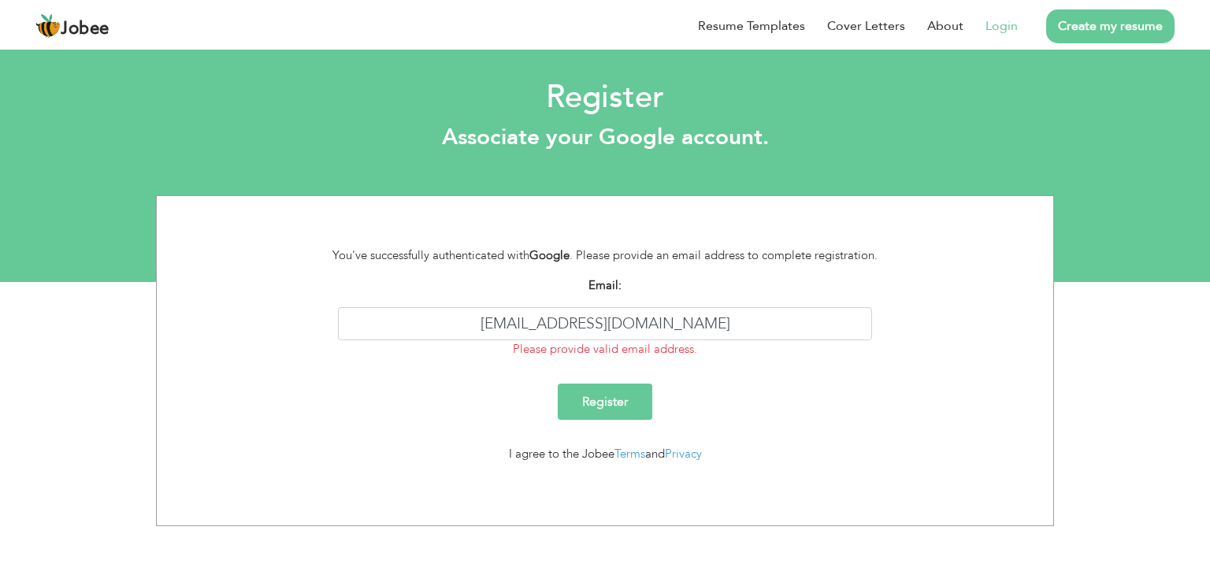
click at [1005, 26] on link "Login" at bounding box center [1001, 26] width 32 height 19
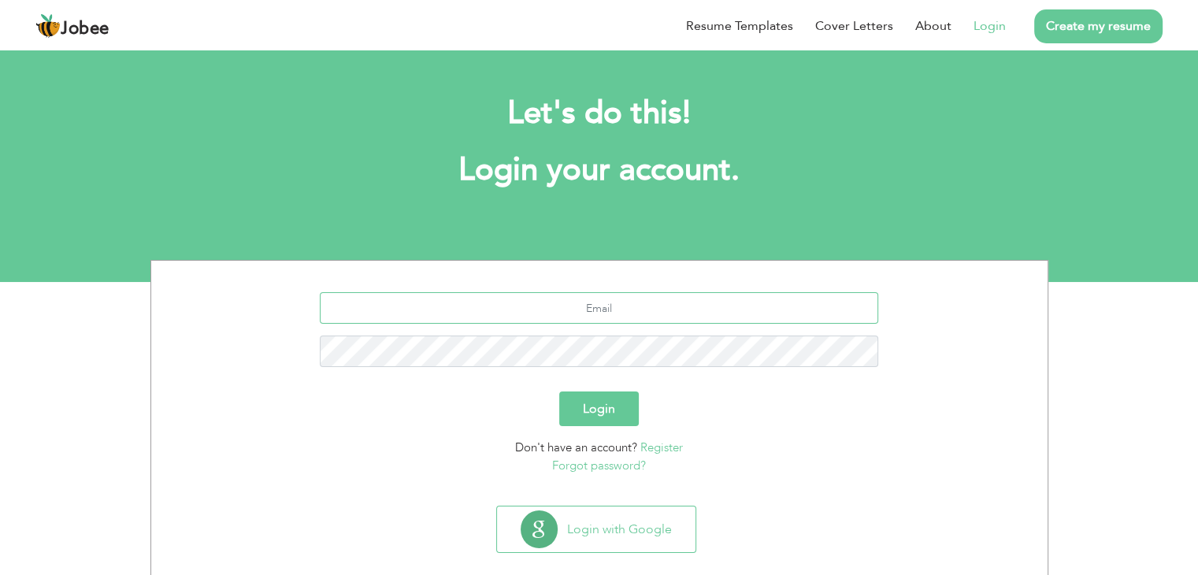
click at [623, 306] on input "text" at bounding box center [599, 308] width 558 height 32
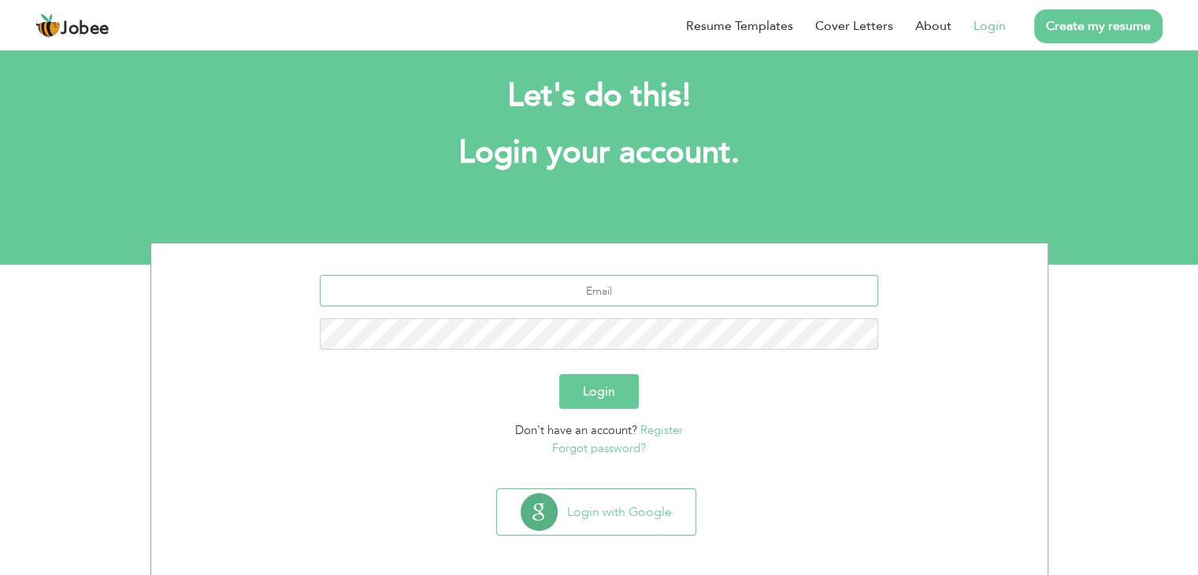
scroll to position [22, 0]
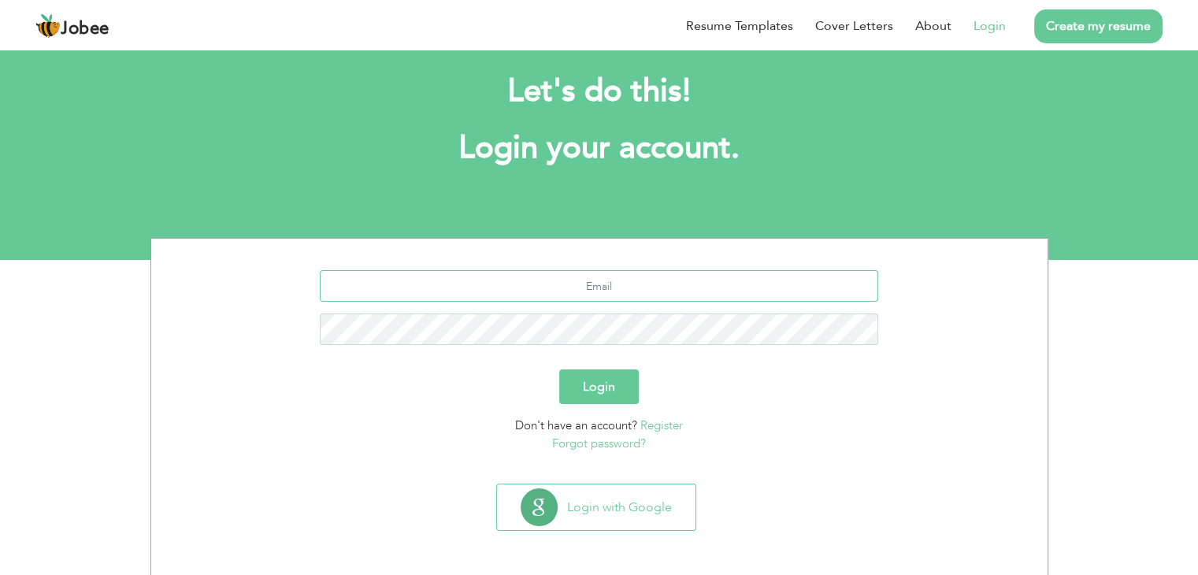
click at [683, 284] on input "text" at bounding box center [599, 286] width 558 height 32
type input "[EMAIL_ADDRESS][DOMAIN_NAME]"
click at [617, 380] on button "Login" at bounding box center [599, 386] width 80 height 35
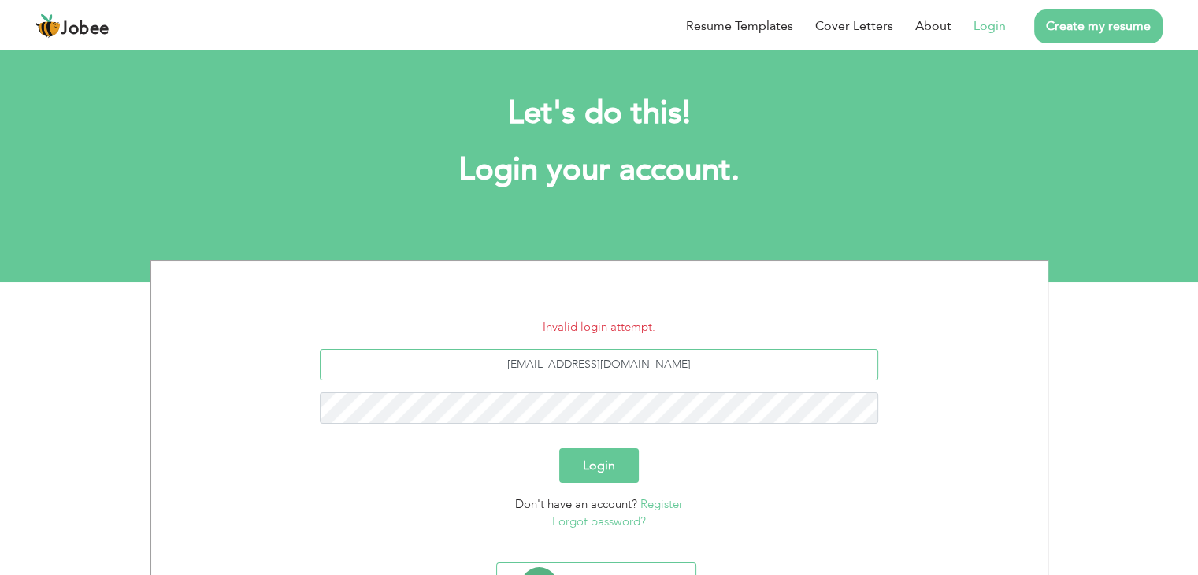
click at [649, 365] on input "[EMAIL_ADDRESS][DOMAIN_NAME]" at bounding box center [599, 365] width 558 height 32
click at [586, 368] on input "[EMAIL_ADDRESS][DOMAIN_NAME]" at bounding box center [599, 365] width 558 height 32
click at [602, 471] on button "Login" at bounding box center [599, 465] width 80 height 35
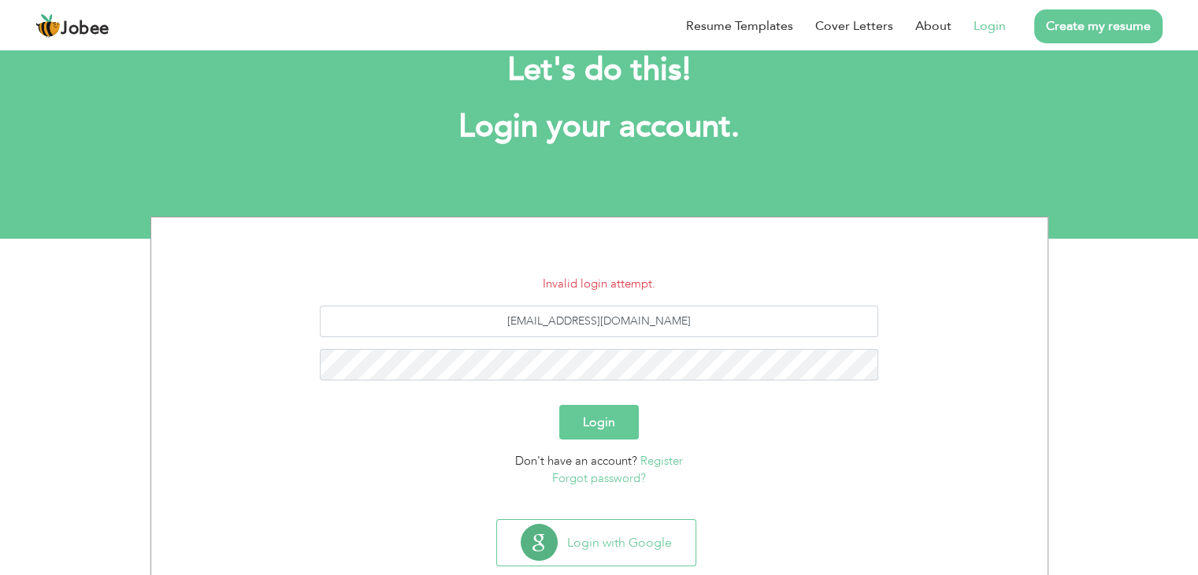
scroll to position [79, 0]
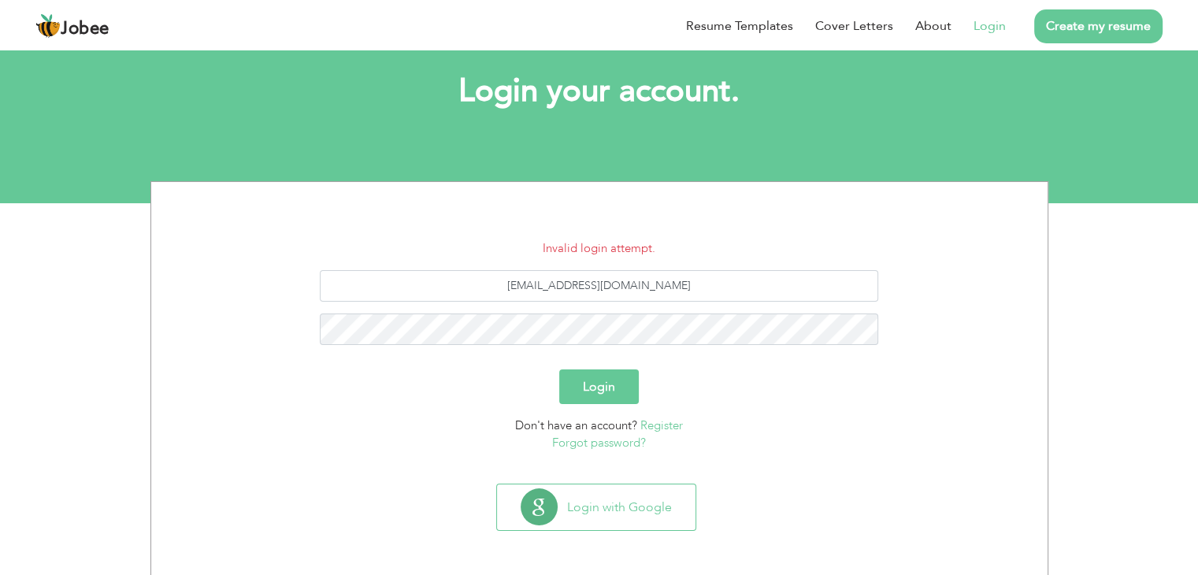
click at [673, 418] on link "Register" at bounding box center [661, 425] width 43 height 16
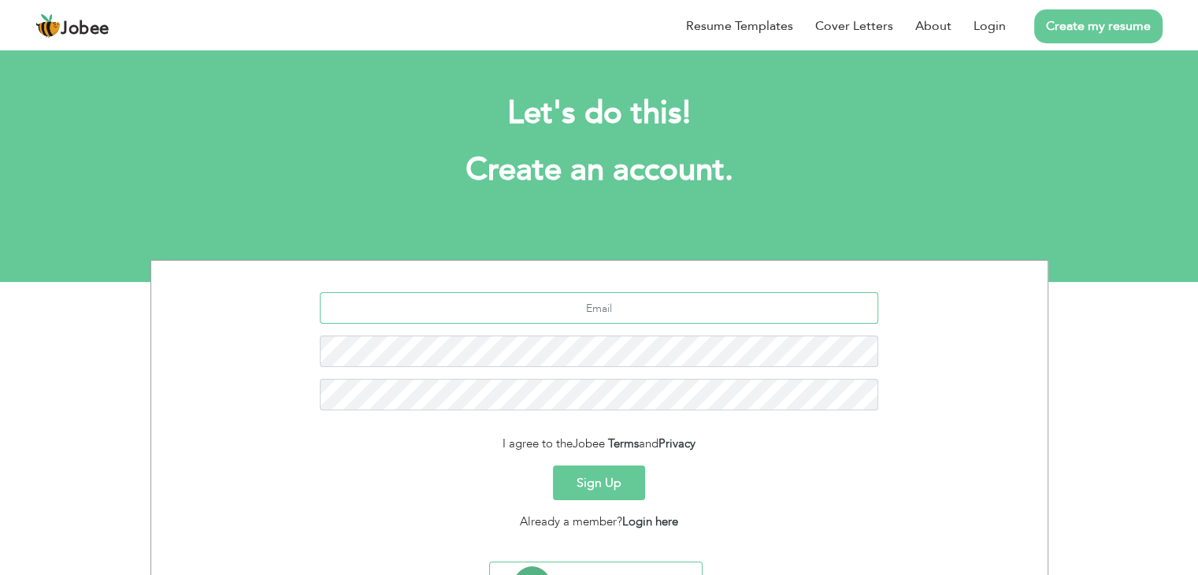
click at [621, 313] on input "text" at bounding box center [599, 308] width 558 height 32
type input "[EMAIL_ADDRESS][DOMAIN_NAME]"
click at [621, 473] on button "Sign Up" at bounding box center [599, 482] width 92 height 35
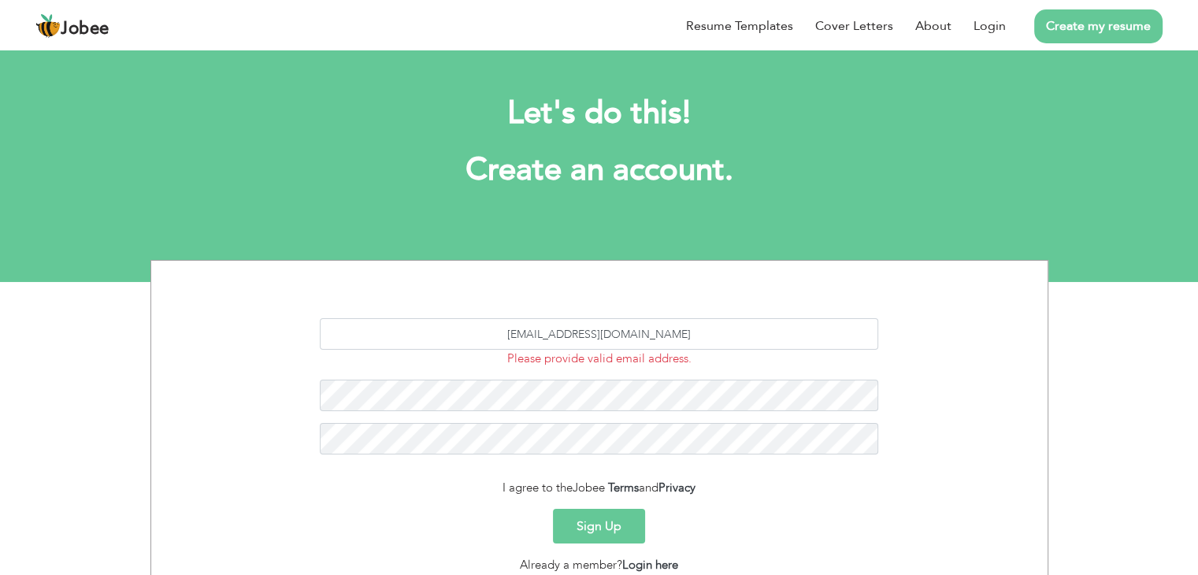
click at [609, 357] on span "Please provide valid email address." at bounding box center [599, 358] width 184 height 16
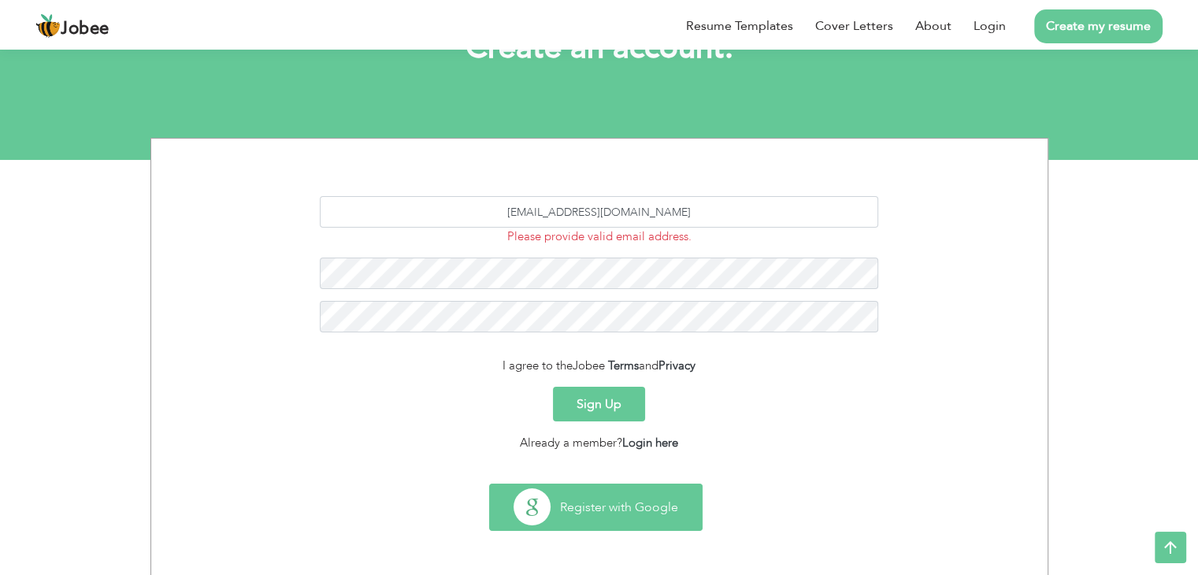
click at [589, 521] on button "Register with Google" at bounding box center [596, 507] width 212 height 46
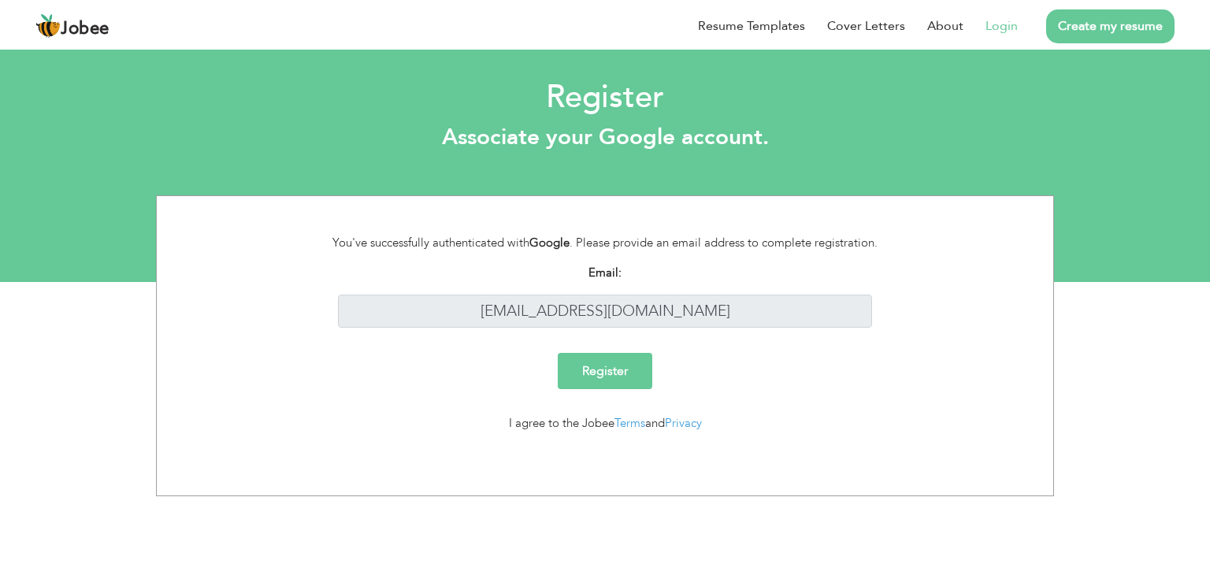
click at [616, 381] on input "Register" at bounding box center [605, 371] width 95 height 36
